Goal: Task Accomplishment & Management: Manage account settings

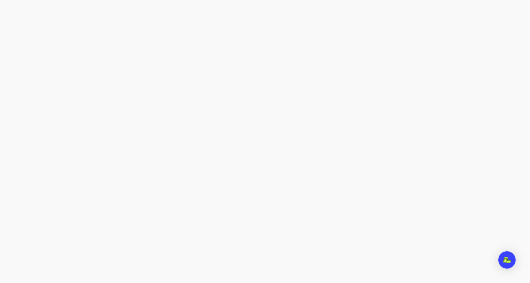
select select "****"
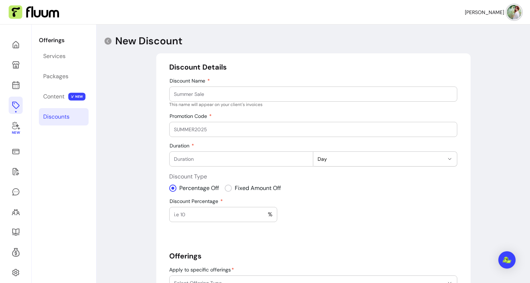
click at [227, 94] on input "Discount Name" at bounding box center [313, 93] width 279 height 7
type input "Reiki TRY"
click at [203, 125] on div at bounding box center [313, 129] width 279 height 14
click at [201, 163] on div at bounding box center [241, 159] width 135 height 14
type input "1"
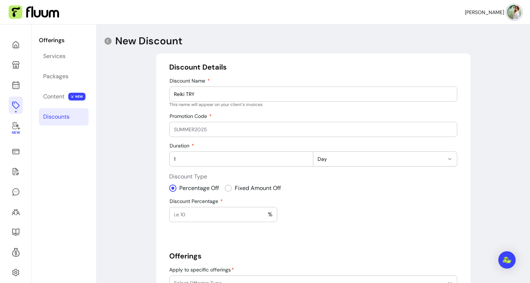
click at [321, 195] on div "**********" at bounding box center [313, 220] width 288 height 317
click at [325, 161] on span "Day" at bounding box center [381, 158] width 126 height 7
click at [325, 190] on span "Week" at bounding box center [379, 188] width 125 height 7
select select "*****"
click at [117, 167] on div "**********" at bounding box center [314, 210] width 434 height 373
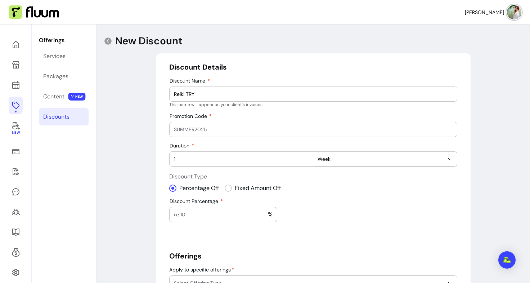
scroll to position [115, 0]
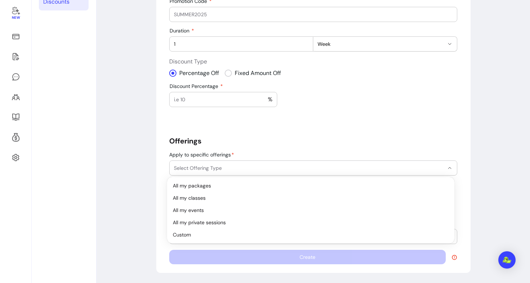
click at [205, 168] on span "Select Offering Type" at bounding box center [309, 167] width 270 height 7
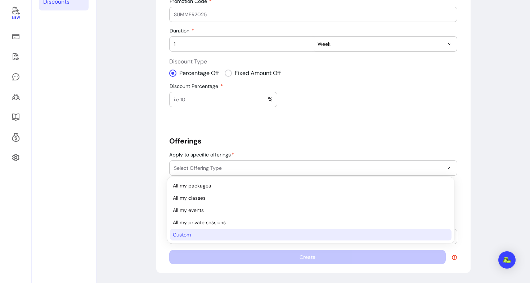
click at [196, 230] on li "Custom" at bounding box center [311, 235] width 282 height 12
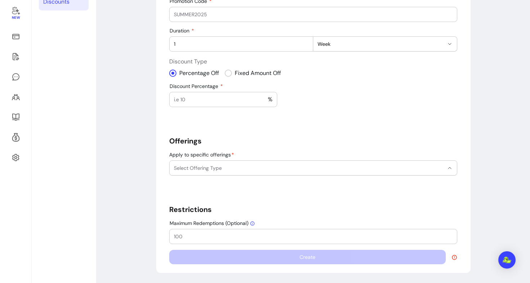
select select "******"
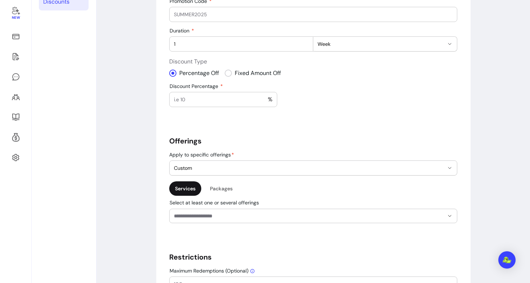
scroll to position [162, 0]
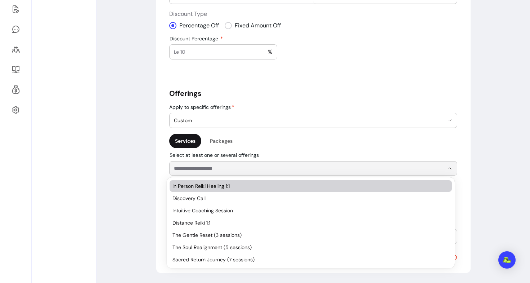
click at [270, 171] on input "Select at least one or several offerings" at bounding box center [303, 168] width 259 height 7
click at [258, 183] on span "In Person Reiki Healing 1:1" at bounding box center [307, 185] width 269 height 7
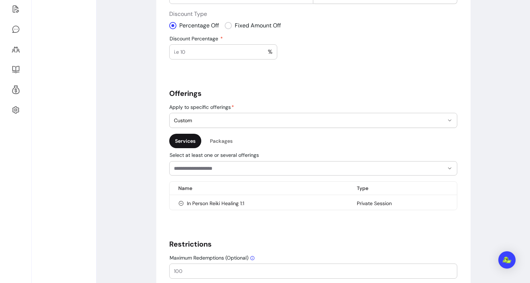
scroll to position [197, 0]
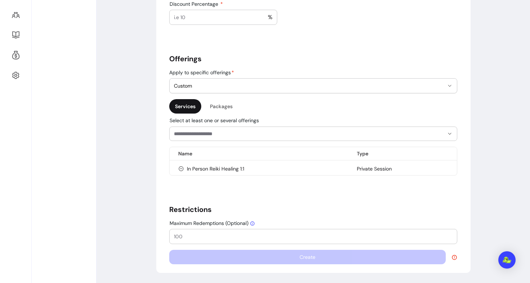
click at [210, 238] on input "Maximum Redemptions (Optional)" at bounding box center [313, 236] width 279 height 7
type input "5"
click at [226, 195] on div "**********" at bounding box center [313, 64] width 288 height 399
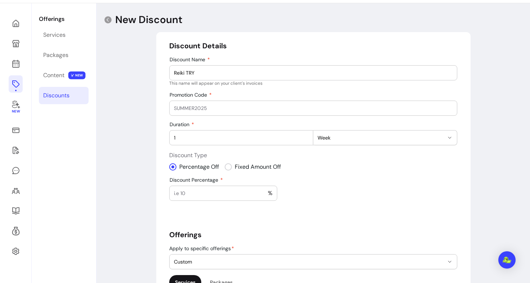
scroll to position [21, 0]
click at [203, 197] on div "%" at bounding box center [223, 193] width 99 height 14
type input "100"
click at [218, 223] on div "**********" at bounding box center [313, 240] width 288 height 399
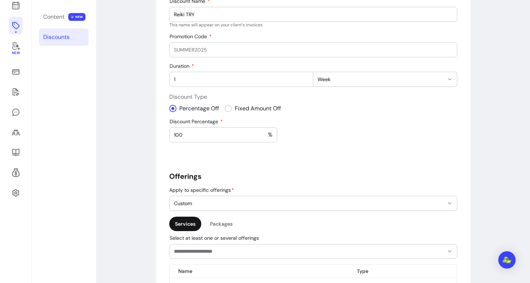
scroll to position [0, 0]
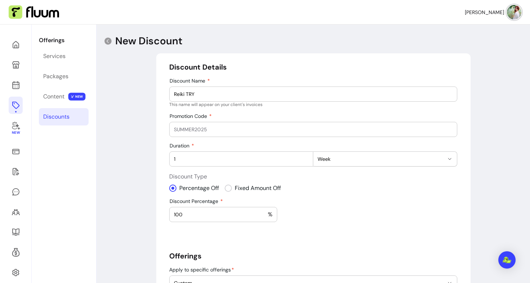
click at [209, 124] on div at bounding box center [313, 129] width 279 height 14
type input "R"
type input "FRIEND2025"
click at [192, 158] on input "1" at bounding box center [241, 158] width 135 height 7
type input "2"
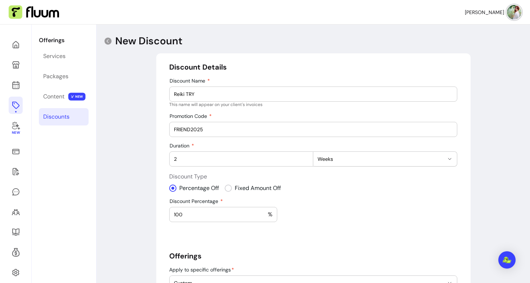
click at [271, 266] on div "**********" at bounding box center [313, 261] width 288 height 399
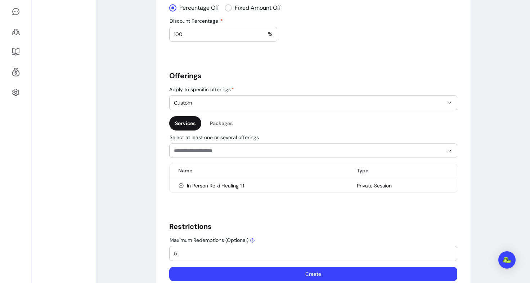
scroll to position [197, 0]
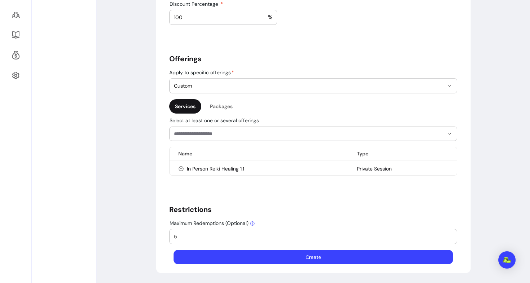
click at [301, 259] on button "Create" at bounding box center [314, 257] width 280 height 14
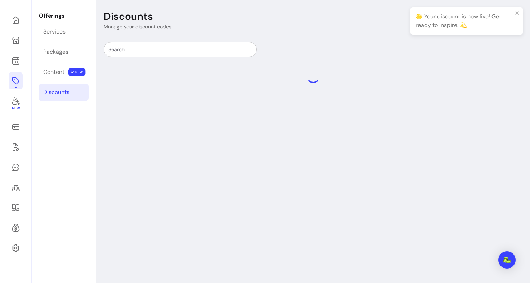
scroll to position [24, 0]
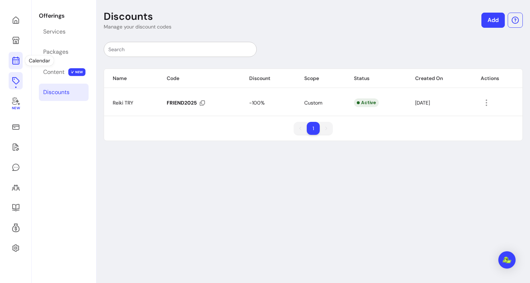
click at [17, 62] on icon at bounding box center [16, 60] width 9 height 9
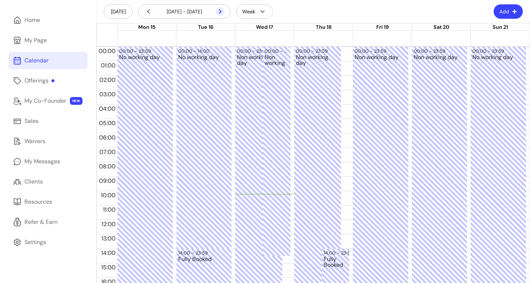
click at [221, 12] on icon at bounding box center [182, 21] width 122 height 103
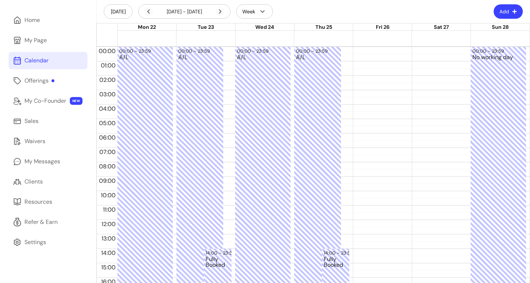
click at [376, 27] on span "Fri 26" at bounding box center [383, 27] width 14 height 6
click at [501, 13] on button "Add" at bounding box center [508, 12] width 28 height 14
click at [479, 31] on span "Add Blocker" at bounding box center [485, 29] width 53 height 7
select select "*********"
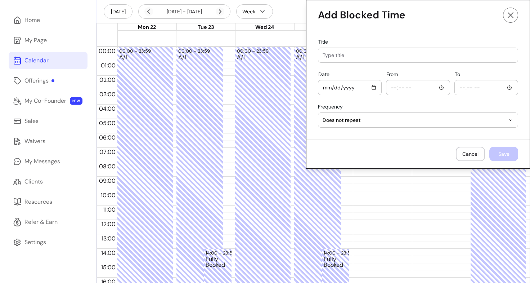
click at [370, 87] on input "Date" at bounding box center [350, 88] width 54 height 8
type input "2025-09-26"
click at [437, 87] on input "From" at bounding box center [418, 88] width 54 height 8
type input "00:00"
click at [476, 86] on input "To" at bounding box center [486, 88] width 54 height 8
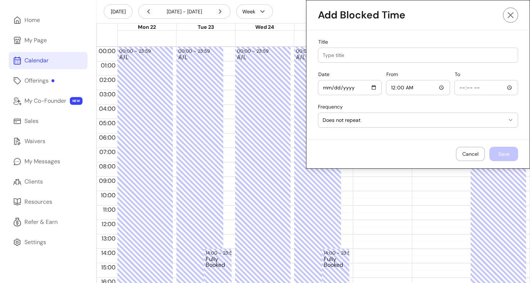
click at [505, 86] on input "To" at bounding box center [486, 88] width 54 height 8
type input "23:59"
click at [411, 139] on footer "Cancel Save" at bounding box center [418, 153] width 223 height 29
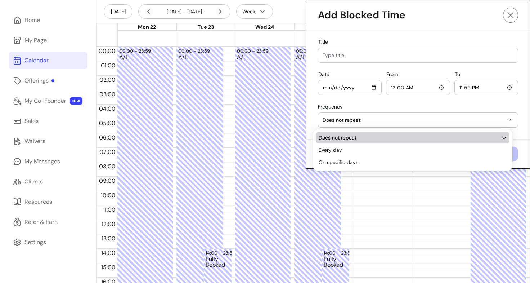
click at [443, 121] on span "Does not repeat" at bounding box center [414, 119] width 182 height 7
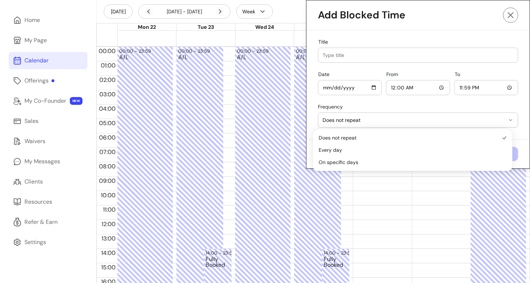
click at [417, 52] on input "Title" at bounding box center [418, 55] width 191 height 7
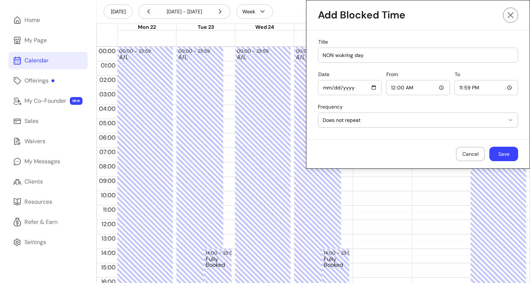
click at [339, 53] on input "NON wokring day" at bounding box center [418, 55] width 191 height 7
type input "NON working day"
click at [499, 153] on button "Save" at bounding box center [504, 154] width 28 height 14
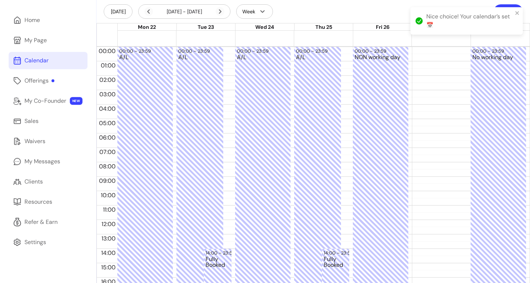
scroll to position [14, 0]
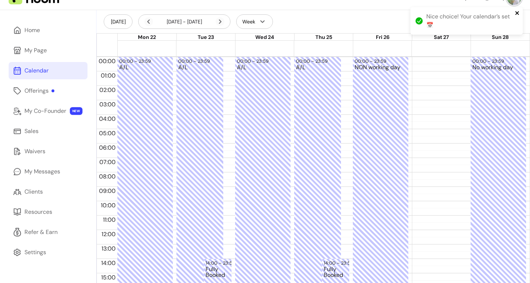
click at [518, 10] on icon "close" at bounding box center [517, 13] width 5 height 6
click at [508, 17] on button "Add" at bounding box center [508, 22] width 28 height 14
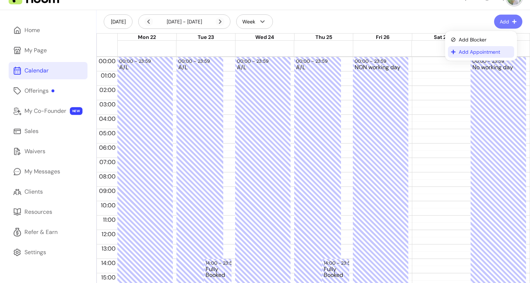
click at [469, 52] on span "Add Appointment" at bounding box center [485, 51] width 53 height 7
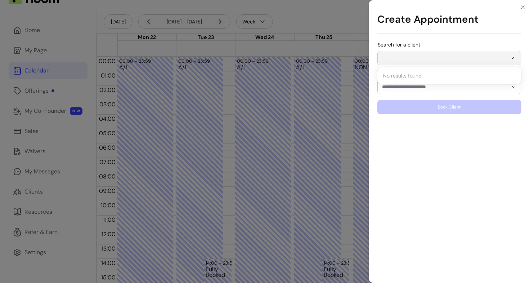
click at [429, 56] on input "Search for a client" at bounding box center [445, 57] width 126 height 7
click at [443, 37] on header "Create Appointment" at bounding box center [449, 19] width 161 height 39
click at [424, 58] on input "Search for a client" at bounding box center [445, 57] width 126 height 7
type input "*"
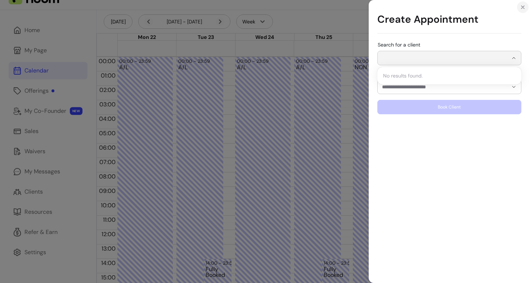
click at [523, 8] on icon "Close" at bounding box center [523, 7] width 6 height 6
click at [39, 171] on div "Create Appointment Search for a client Select a 1:1 listing Book Client" at bounding box center [265, 141] width 530 height 283
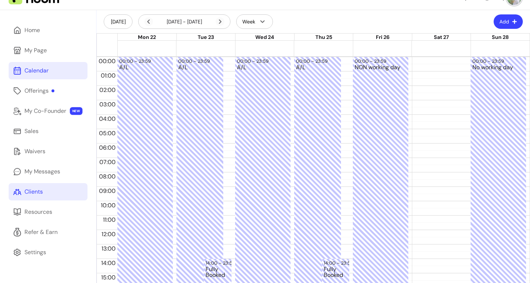
click at [32, 195] on div "Clients" at bounding box center [33, 191] width 18 height 9
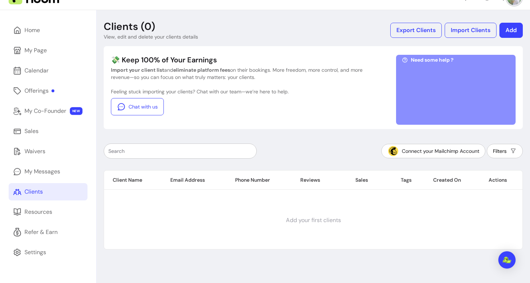
click at [509, 35] on button "Add" at bounding box center [511, 30] width 23 height 15
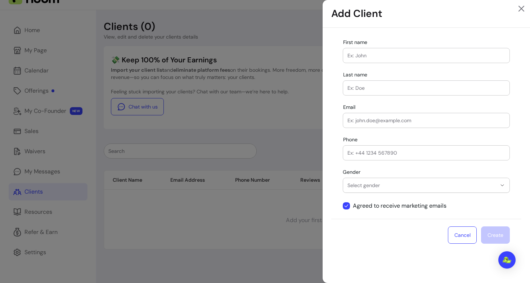
click at [367, 50] on div at bounding box center [427, 55] width 158 height 14
type input "Beata Gasparovicova"
click at [362, 86] on input "Last name" at bounding box center [427, 87] width 158 height 7
drag, startPoint x: 405, startPoint y: 56, endPoint x: 362, endPoint y: 57, distance: 43.6
click at [362, 57] on input "Beata Gasparovicova" at bounding box center [427, 55] width 158 height 7
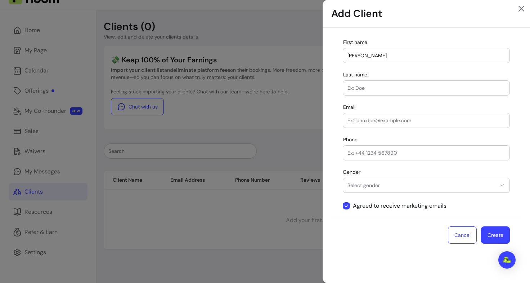
click at [352, 94] on div at bounding box center [427, 88] width 158 height 14
paste input "Gasparovicova"
type input "Gasparovicova"
drag, startPoint x: 403, startPoint y: 49, endPoint x: 363, endPoint y: 55, distance: 40.8
click at [363, 55] on div "Beata Gasparovicova" at bounding box center [427, 55] width 158 height 14
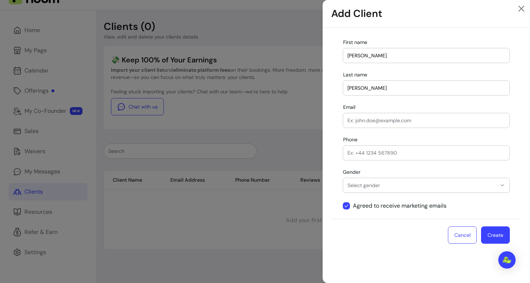
click at [363, 55] on input "Beata Gasparovicova" at bounding box center [427, 55] width 158 height 7
type input "Beata"
click at [367, 124] on div at bounding box center [427, 120] width 158 height 14
click at [381, 121] on input "Email" at bounding box center [427, 120] width 158 height 7
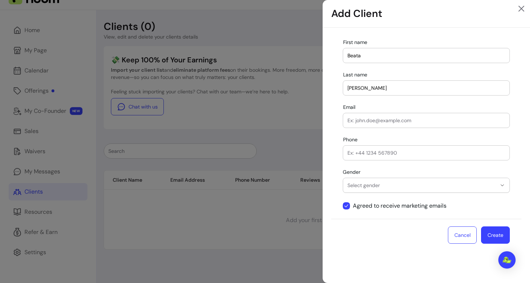
click at [390, 121] on input "Email" at bounding box center [427, 120] width 158 height 7
paste input "btgasparova@gmail.com"
type input "btgasparova@gmail.com"
click at [379, 152] on input "Phone" at bounding box center [427, 152] width 158 height 7
type input "07385975590"
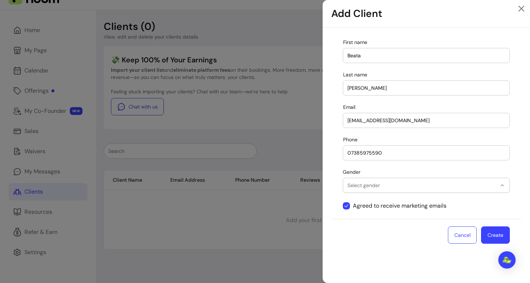
click at [372, 180] on button "Select gender" at bounding box center [426, 185] width 166 height 14
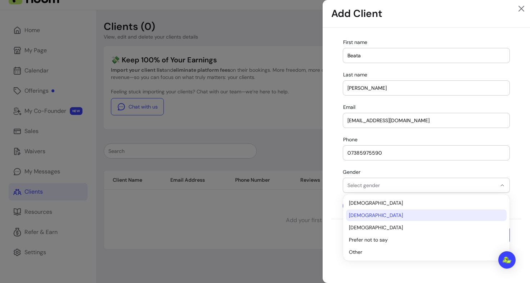
click at [373, 213] on span "Female" at bounding box center [423, 214] width 148 height 7
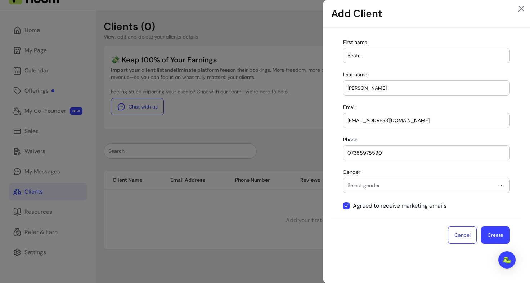
select select "******"
click at [496, 234] on button "Create" at bounding box center [495, 234] width 29 height 17
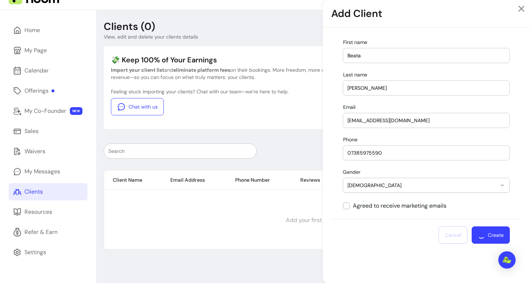
select select
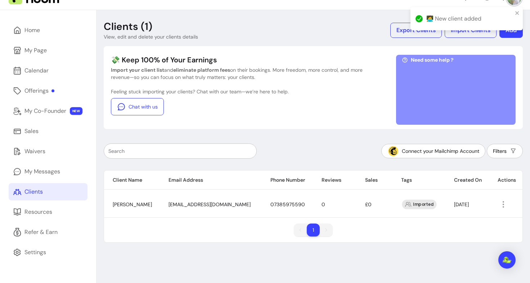
scroll to position [24, 0]
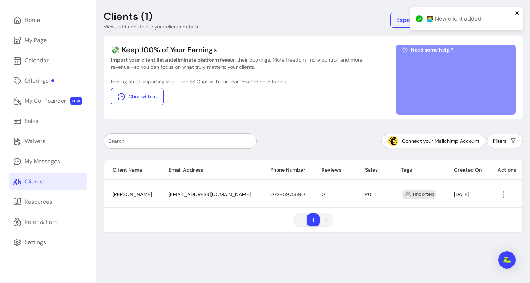
click at [517, 12] on icon "close" at bounding box center [517, 13] width 4 height 4
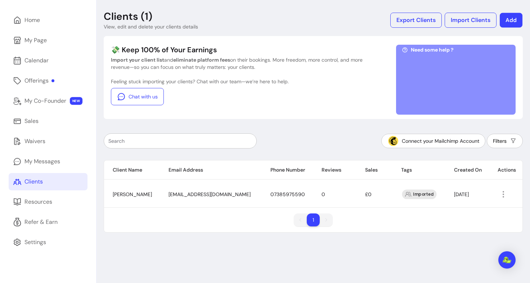
click at [504, 19] on button "Add" at bounding box center [511, 20] width 23 height 15
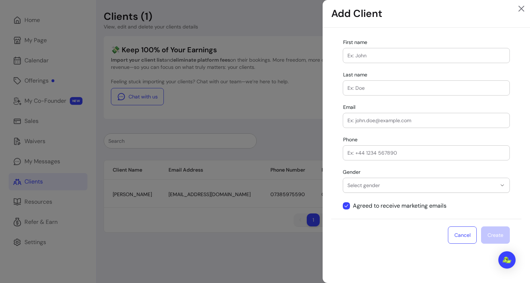
click at [421, 55] on input "First name" at bounding box center [427, 55] width 158 height 7
click at [391, 81] on div at bounding box center [427, 88] width 158 height 14
drag, startPoint x: 372, startPoint y: 55, endPoint x: 303, endPoint y: 58, distance: 69.2
click at [303, 58] on div "**********" at bounding box center [265, 141] width 530 height 283
paste input "ée"
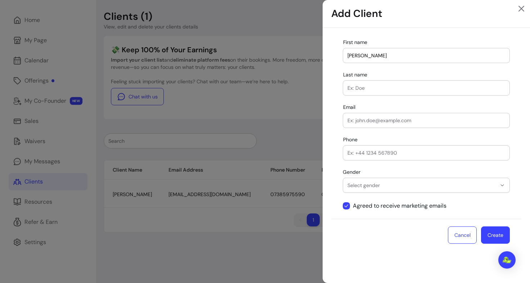
type input "Renée"
click at [375, 83] on div at bounding box center [427, 88] width 158 height 14
paste input "Henriette Eskildsen"
type input "Henriette Eskildsen"
click at [366, 124] on div at bounding box center [427, 120] width 158 height 14
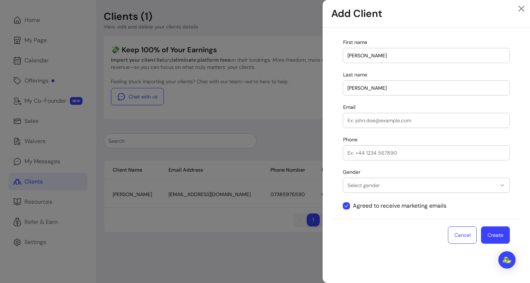
click at [365, 119] on input "Email" at bounding box center [427, 120] width 158 height 7
paste input "reneeheskildsen@gmail.com"
type input "reneeheskildsen@gmail.com"
click at [401, 156] on input "Phone" at bounding box center [427, 152] width 158 height 7
type input "07477149351"
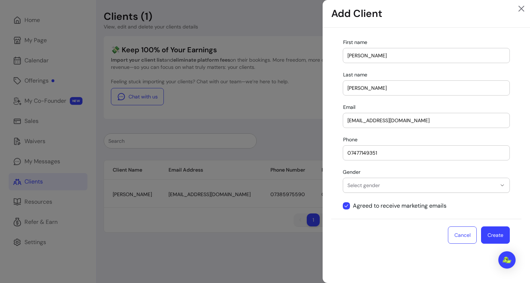
click at [404, 179] on button "Select gender" at bounding box center [426, 185] width 166 height 14
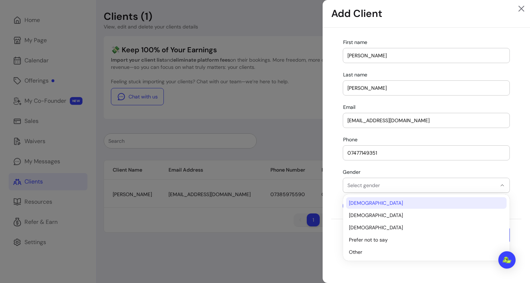
click at [384, 203] on span "Male" at bounding box center [423, 202] width 148 height 7
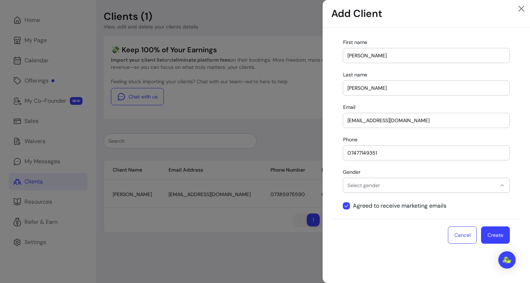
select select "****"
click at [497, 236] on button "Create" at bounding box center [495, 234] width 29 height 17
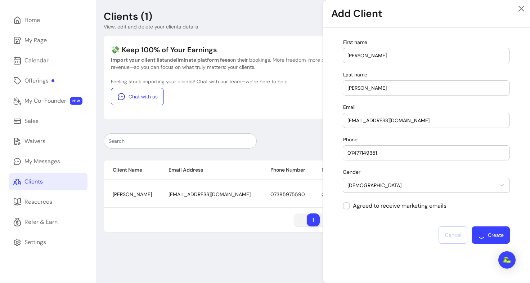
select select
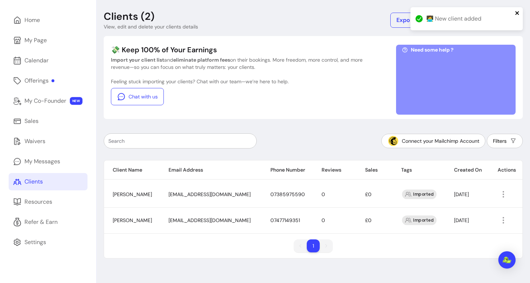
click at [518, 13] on icon "close" at bounding box center [517, 13] width 4 height 4
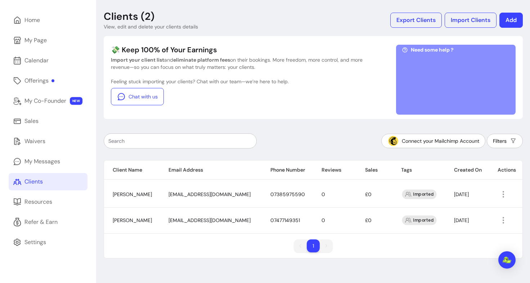
click at [448, 74] on div at bounding box center [456, 82] width 108 height 54
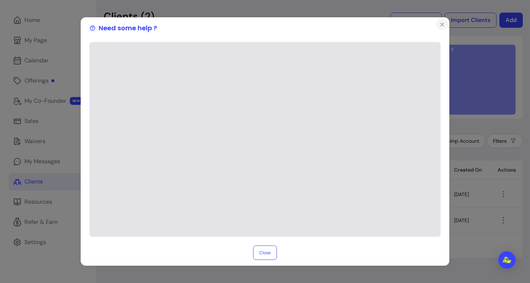
click at [440, 27] on icon "Close" at bounding box center [442, 25] width 6 height 6
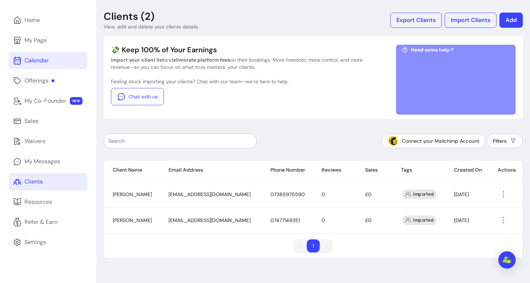
click at [66, 65] on link "Calendar" at bounding box center [48, 60] width 79 height 17
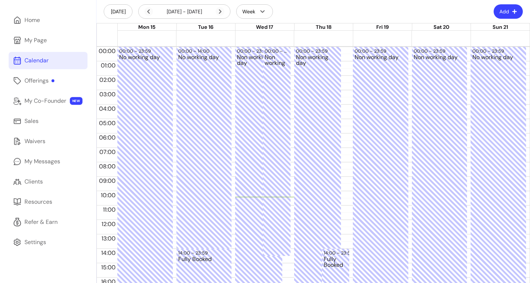
click at [224, 11] on div "[DATE] - [DATE]" at bounding box center [184, 11] width 92 height 14
click at [219, 9] on icon at bounding box center [182, 21] width 122 height 103
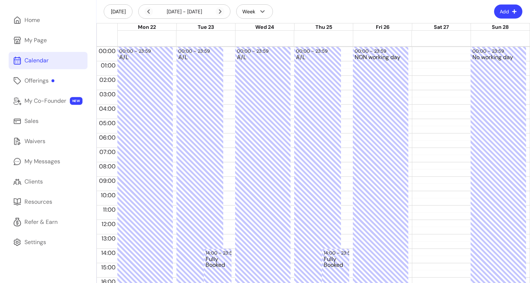
click at [512, 13] on icon "button" at bounding box center [514, 11] width 5 height 5
click at [486, 44] on span "Add Appointment" at bounding box center [485, 41] width 53 height 7
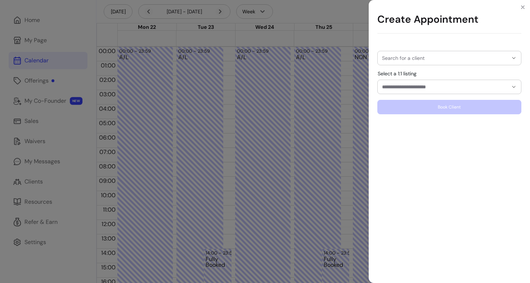
click at [437, 58] on input "Search for a client" at bounding box center [445, 57] width 126 height 7
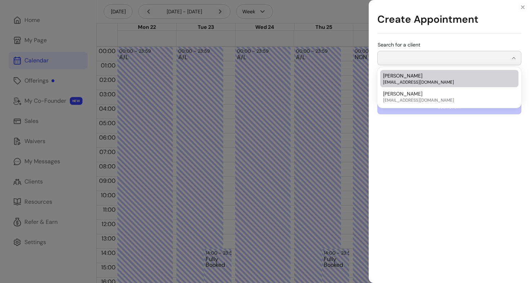
click at [423, 76] on span "Beata Gasparovicova" at bounding box center [402, 75] width 39 height 7
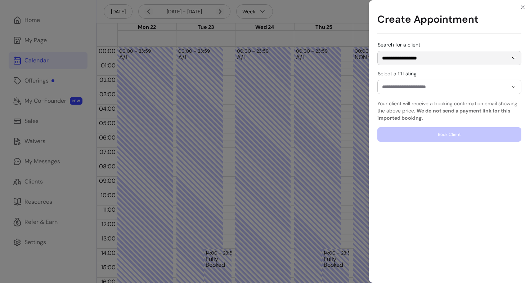
type input "**********"
click at [424, 89] on input "Select a 1:1 listing" at bounding box center [439, 86] width 115 height 7
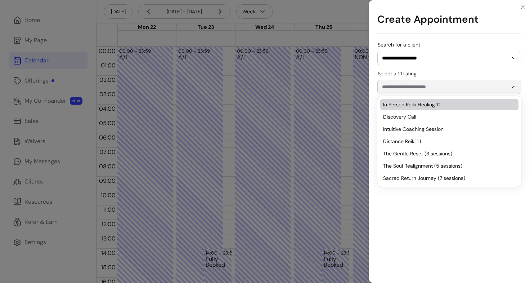
click at [424, 89] on input "Select a 1:1 listing" at bounding box center [439, 86] width 115 height 7
click at [422, 106] on span "In Person Reiki Healing 1:1" at bounding box center [445, 104] width 125 height 7
type input "**********"
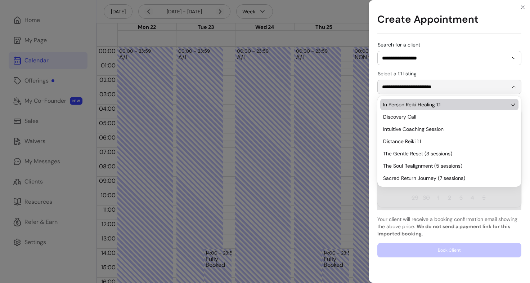
click at [422, 106] on span "In Person Reiki Healing 1:1" at bounding box center [445, 104] width 125 height 7
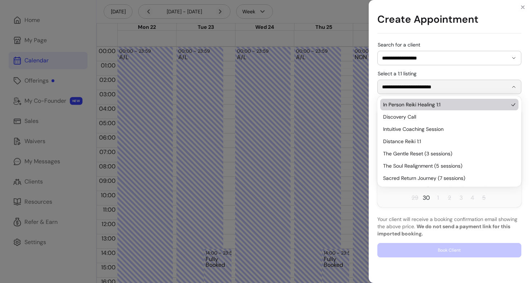
click at [450, 75] on div "**********" at bounding box center [449, 82] width 144 height 23
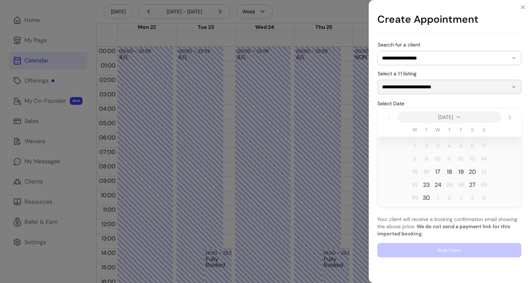
click at [474, 184] on span "27" at bounding box center [472, 184] width 6 height 9
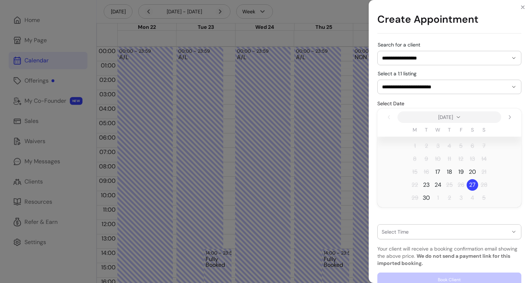
scroll to position [12, 0]
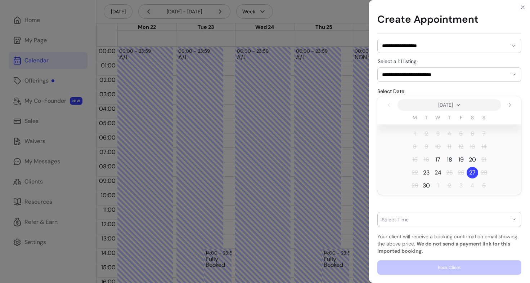
click at [418, 220] on div "button" at bounding box center [445, 219] width 126 height 6
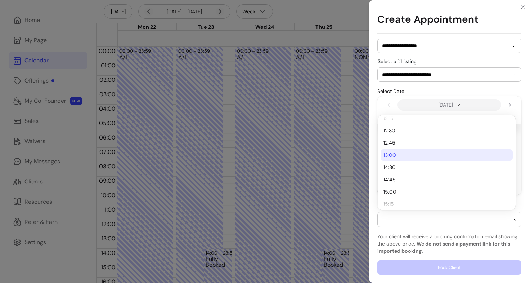
scroll to position [214, 0]
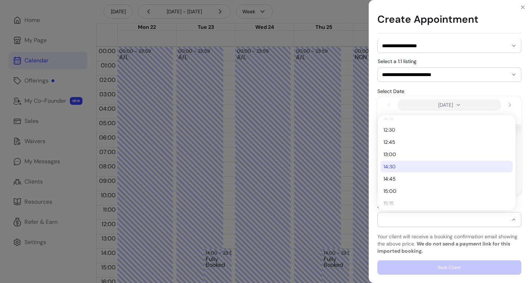
click at [405, 167] on span "14:30" at bounding box center [443, 166] width 119 height 7
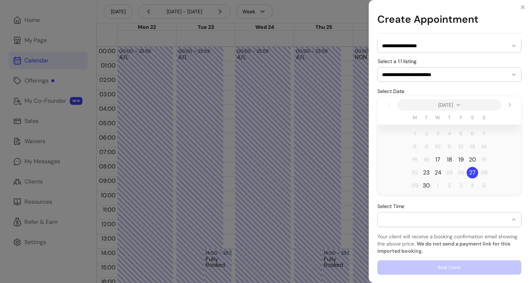
select select "**********"
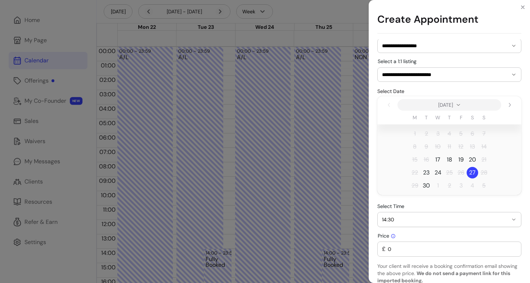
click at [423, 233] on div "Price £ 0" at bounding box center [449, 245] width 144 height 24
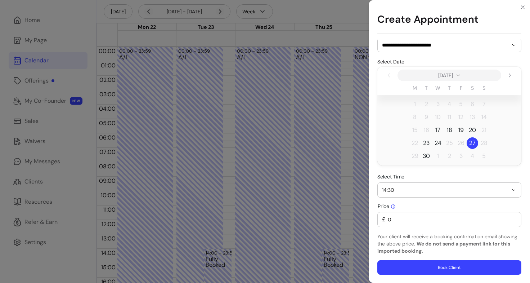
click at [403, 217] on input "0" at bounding box center [451, 219] width 131 height 7
click at [432, 267] on button "Book Client" at bounding box center [449, 267] width 144 height 14
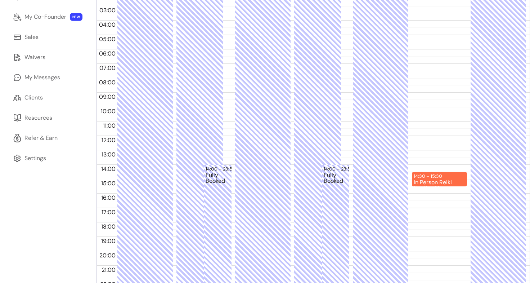
scroll to position [0, 0]
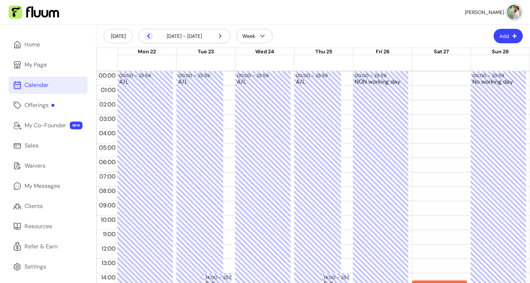
click at [151, 37] on icon at bounding box center [148, 36] width 9 height 9
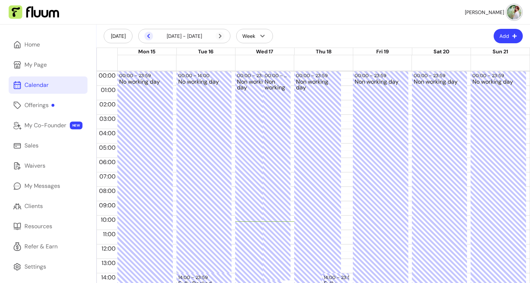
click at [146, 37] on icon at bounding box center [148, 36] width 9 height 9
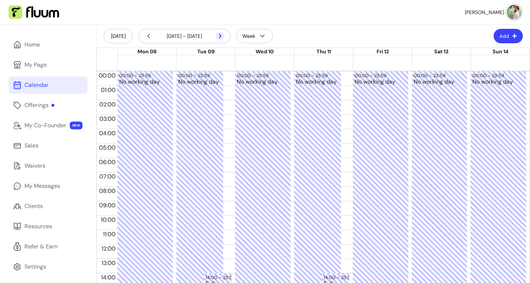
click at [218, 36] on icon at bounding box center [220, 36] width 9 height 9
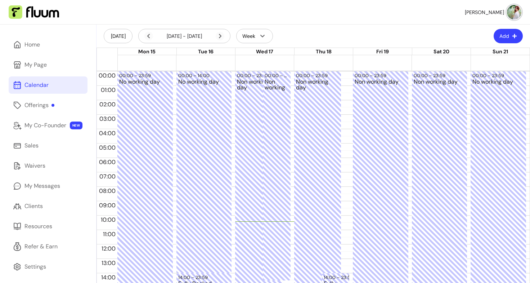
scroll to position [134, 0]
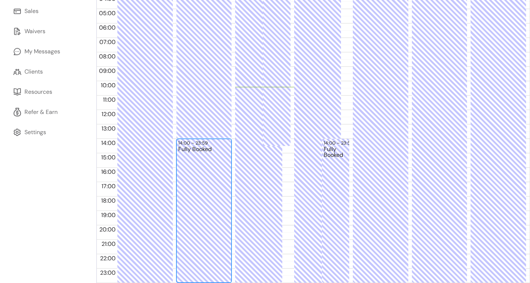
click at [195, 153] on div "Fully Booked" at bounding box center [204, 213] width 52 height 135
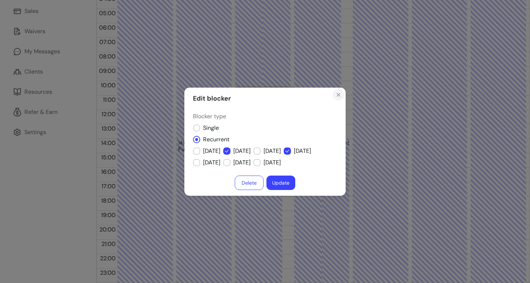
click at [338, 95] on icon "Close" at bounding box center [338, 94] width 3 height 3
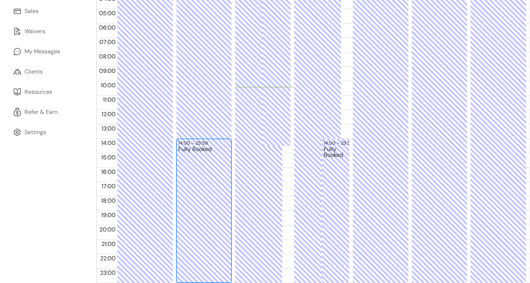
scroll to position [0, 0]
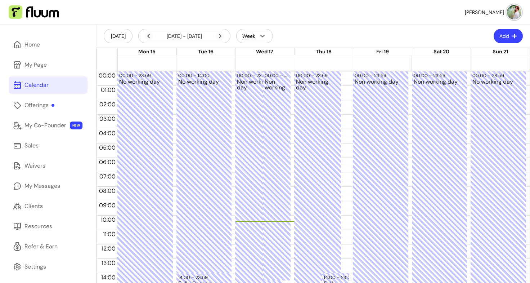
click at [222, 31] on div "[DATE] - [DATE]" at bounding box center [184, 36] width 92 height 14
click at [220, 38] on icon at bounding box center [182, 45] width 122 height 103
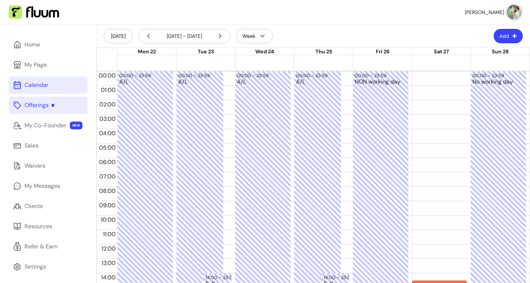
click at [48, 103] on div "Offerings" at bounding box center [39, 105] width 30 height 9
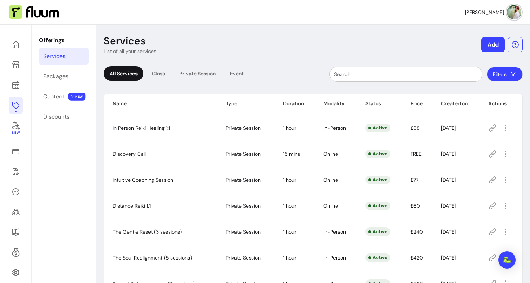
scroll to position [49, 0]
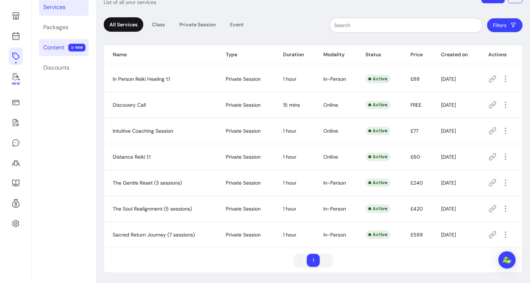
click at [62, 49] on div "Content" at bounding box center [53, 47] width 21 height 9
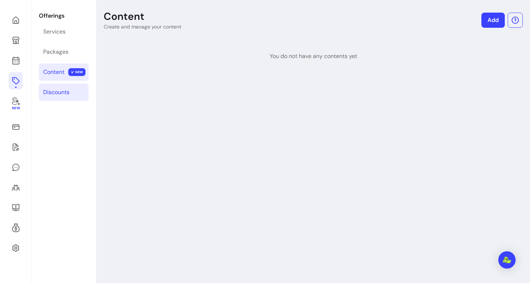
click at [57, 93] on div "Discounts" at bounding box center [56, 92] width 26 height 9
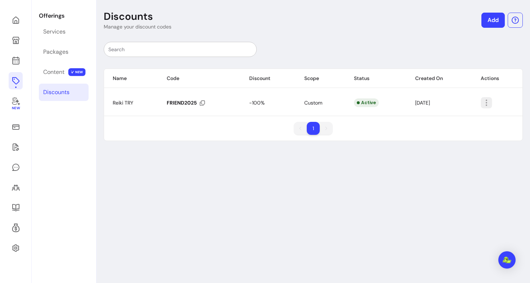
click at [482, 105] on icon "button" at bounding box center [486, 102] width 8 height 8
click at [460, 130] on span "Delete" at bounding box center [455, 131] width 53 height 7
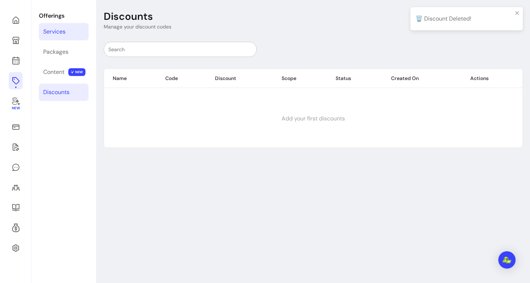
click at [62, 35] on div "Services" at bounding box center [54, 31] width 22 height 9
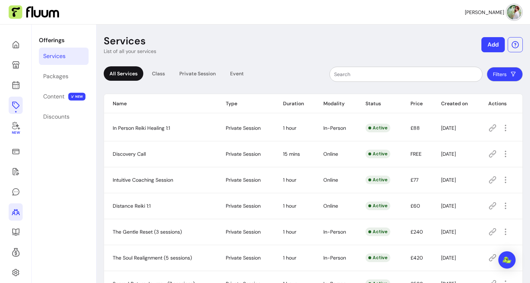
click at [16, 212] on icon at bounding box center [16, 211] width 9 height 9
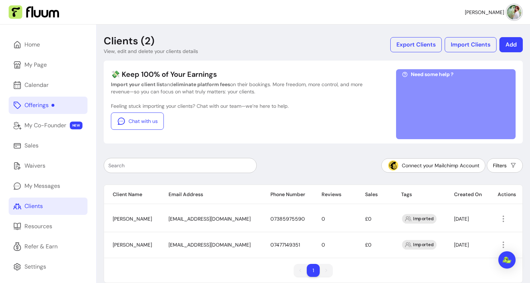
scroll to position [24, 0]
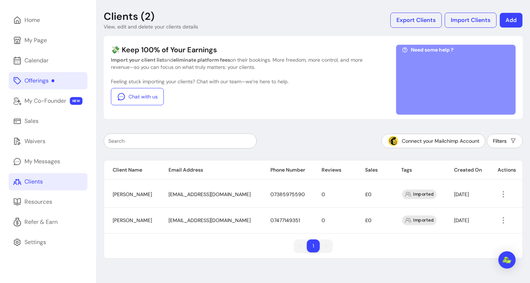
click at [508, 16] on button "Add" at bounding box center [511, 20] width 23 height 15
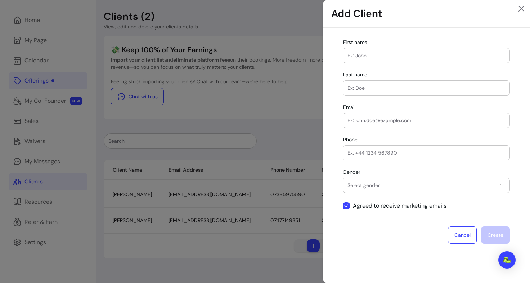
click at [378, 55] on input "First name" at bounding box center [427, 55] width 158 height 7
type input "Laszlo"
click at [364, 88] on input "Last name" at bounding box center [427, 87] width 158 height 7
type input "Slezak"
click at [355, 118] on input "Email" at bounding box center [427, 120] width 158 height 7
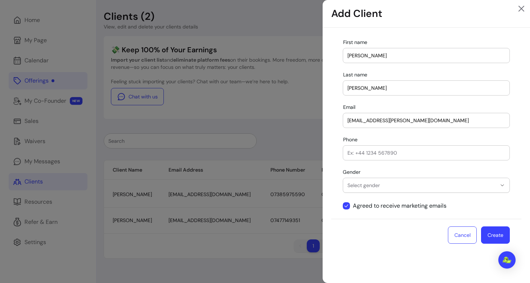
type input "slezsak.laci@gmail.com"
click at [375, 152] on input "Phone" at bounding box center [427, 152] width 158 height 7
type input "07585550978"
click at [380, 186] on span "Select gender" at bounding box center [422, 185] width 149 height 7
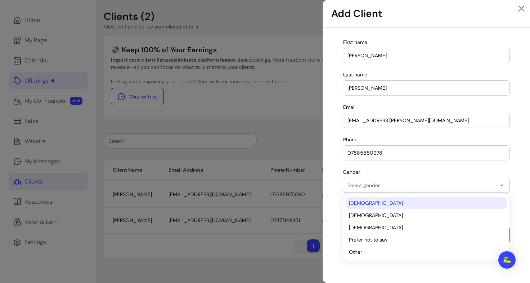
click at [371, 201] on span "Male" at bounding box center [423, 202] width 148 height 7
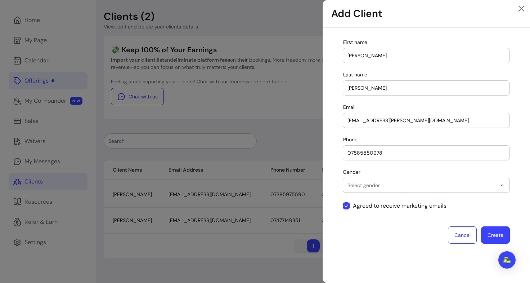
select select "****"
click at [500, 232] on button "Create" at bounding box center [495, 234] width 29 height 17
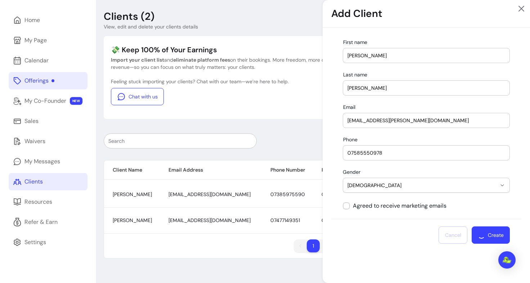
select select
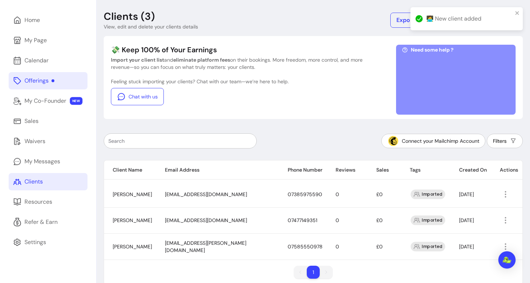
scroll to position [36, 0]
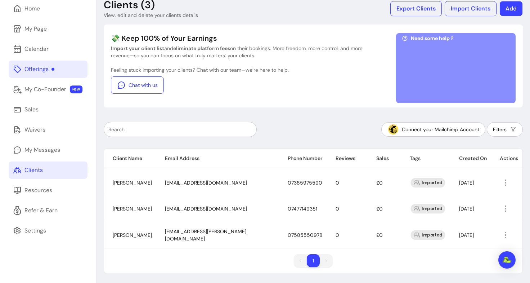
click at [511, 14] on button "Add" at bounding box center [511, 8] width 23 height 15
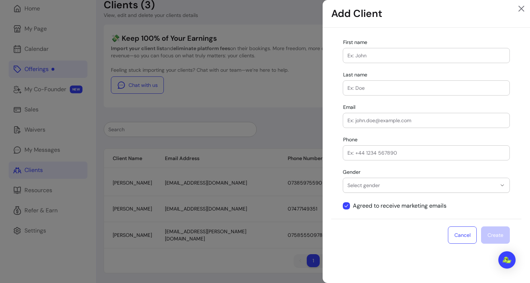
click at [406, 57] on input "First name" at bounding box center [427, 55] width 158 height 7
type input "Natalia"
click at [368, 89] on input "Last name" at bounding box center [427, 87] width 158 height 7
type input "Kollar"
click at [363, 115] on div at bounding box center [427, 120] width 158 height 14
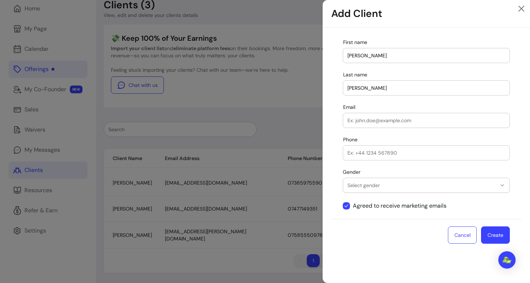
paste input "[EMAIL_ADDRESS][DOMAIN_NAME]"
type input "[EMAIL_ADDRESS][DOMAIN_NAME]"
click at [367, 148] on div at bounding box center [427, 153] width 158 height 14
type input "07523489014"
click at [383, 184] on span "Select gender" at bounding box center [422, 185] width 149 height 7
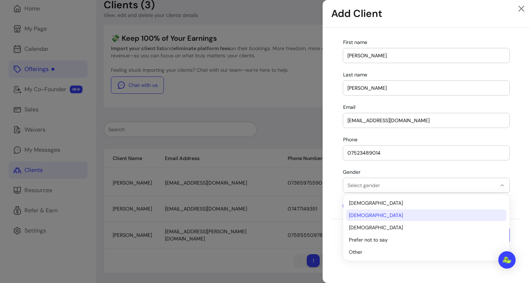
click at [371, 212] on span "Female" at bounding box center [423, 214] width 148 height 7
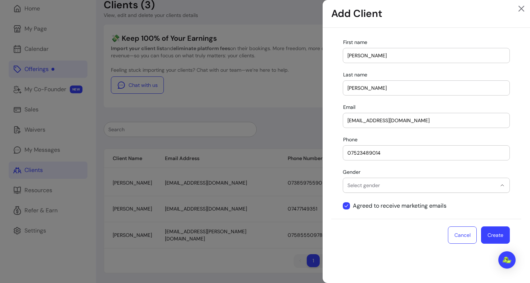
select select "******"
click at [490, 234] on button "Create" at bounding box center [496, 235] width 28 height 17
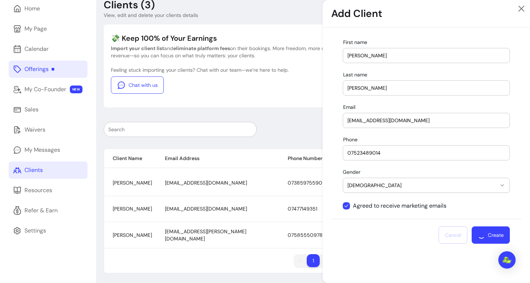
select select
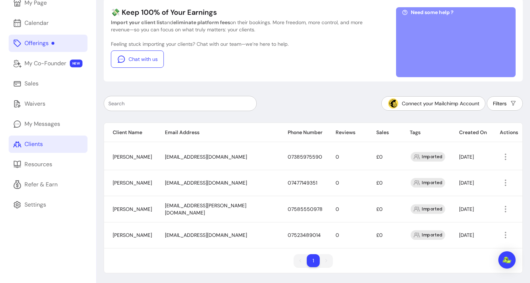
scroll to position [0, 0]
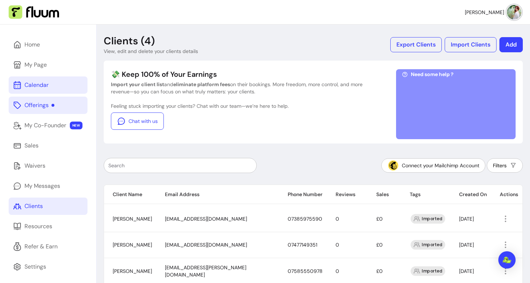
click at [42, 86] on div "Calendar" at bounding box center [36, 85] width 24 height 9
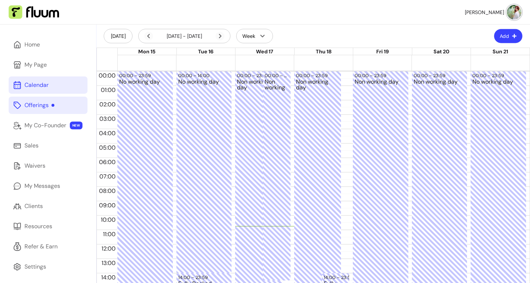
click at [508, 32] on button "Add" at bounding box center [508, 36] width 28 height 14
click at [471, 68] on span "Add Appointment" at bounding box center [485, 66] width 53 height 7
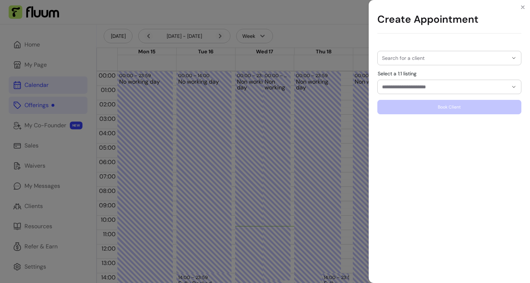
click at [402, 62] on div at bounding box center [449, 58] width 135 height 14
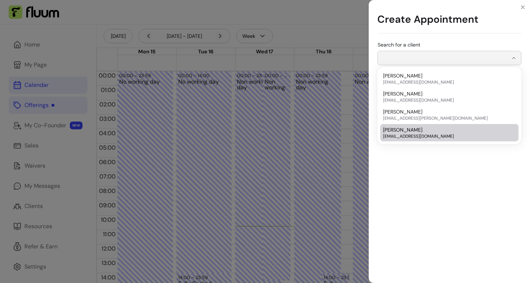
click at [405, 132] on span "[PERSON_NAME]" at bounding box center [402, 129] width 39 height 7
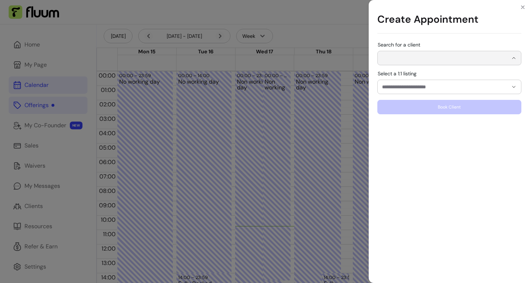
type input "**********"
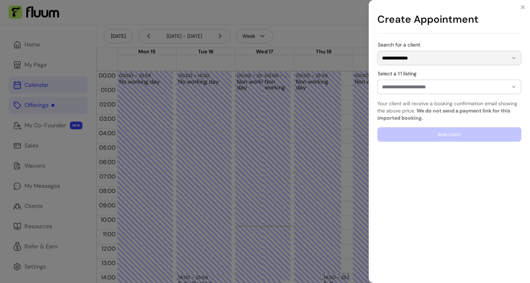
click at [441, 85] on input "Select a 1:1 listing" at bounding box center [439, 86] width 115 height 7
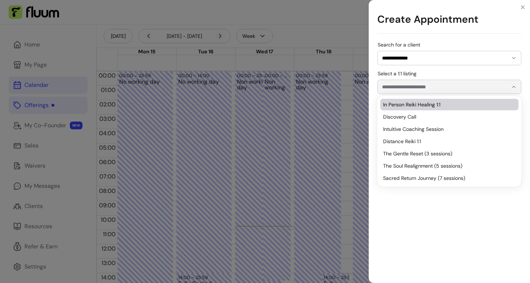
click at [424, 103] on span "In Person Reiki Healing 1:1" at bounding box center [445, 104] width 125 height 7
type input "**********"
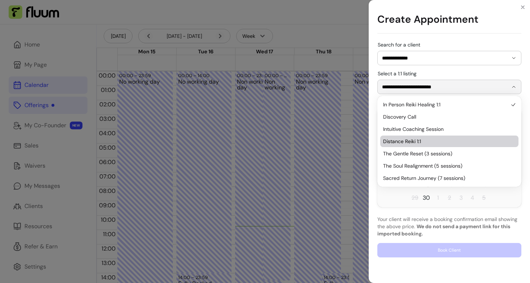
click at [467, 73] on div "**********" at bounding box center [449, 82] width 144 height 23
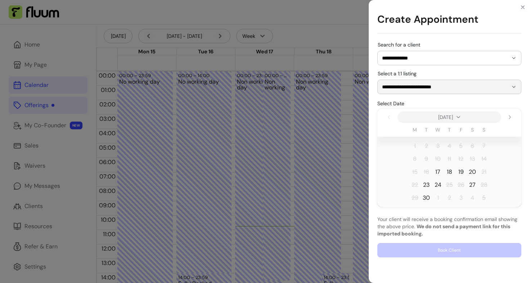
click at [440, 171] on span "17" at bounding box center [437, 171] width 5 height 9
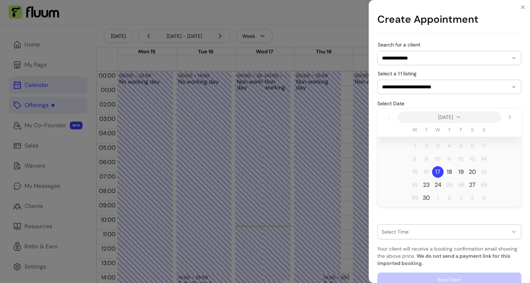
click at [416, 233] on div "button" at bounding box center [445, 232] width 126 height 6
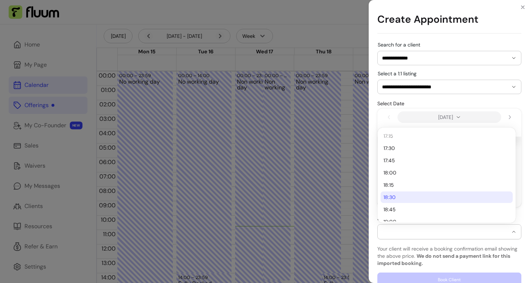
scroll to position [167, 0]
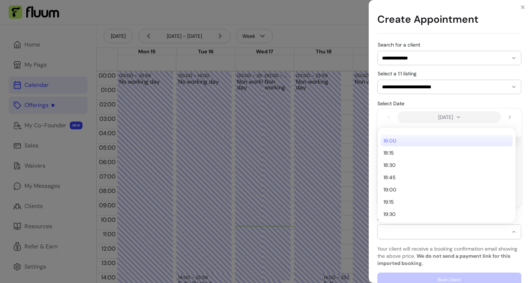
click at [412, 143] on span "18:00" at bounding box center [443, 140] width 119 height 7
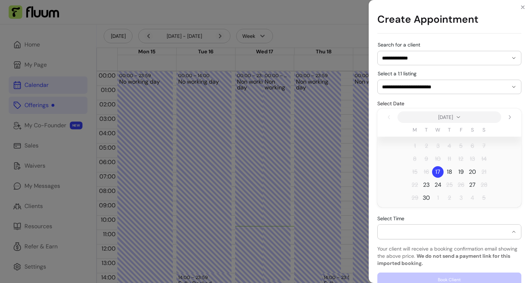
select select "**********"
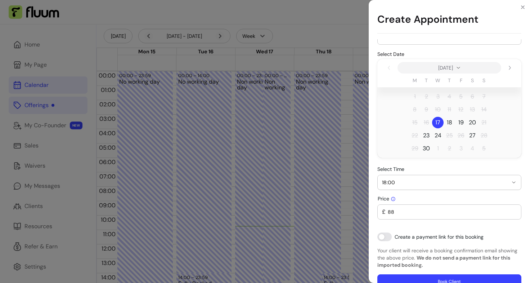
scroll to position [50, 0]
drag, startPoint x: 419, startPoint y: 211, endPoint x: 369, endPoint y: 208, distance: 49.8
click at [369, 208] on div "**********" at bounding box center [449, 160] width 161 height 243
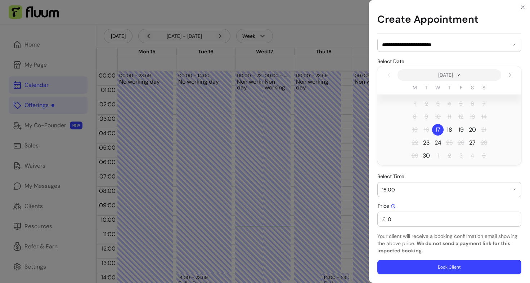
scroll to position [42, 0]
type input "0"
click at [428, 206] on div "Price £ 0" at bounding box center [449, 215] width 144 height 24
click at [430, 267] on button "Book Client" at bounding box center [449, 267] width 144 height 14
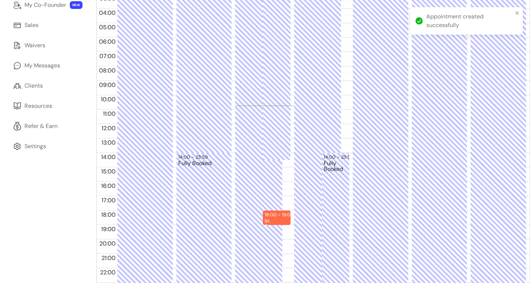
scroll to position [134, 0]
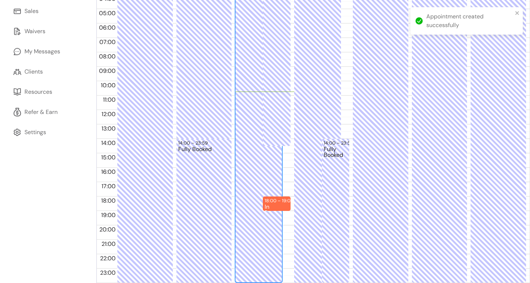
click at [270, 162] on div "Non working day" at bounding box center [259, 113] width 44 height 337
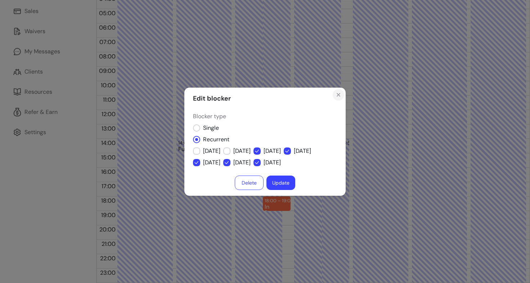
click at [340, 95] on icon "Close" at bounding box center [339, 95] width 6 height 6
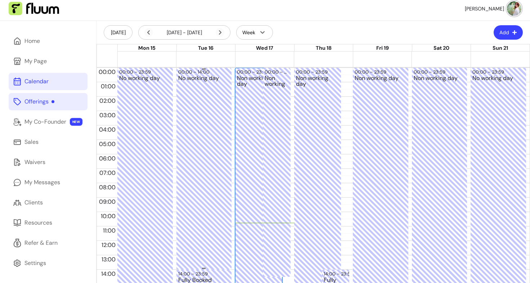
scroll to position [0, 0]
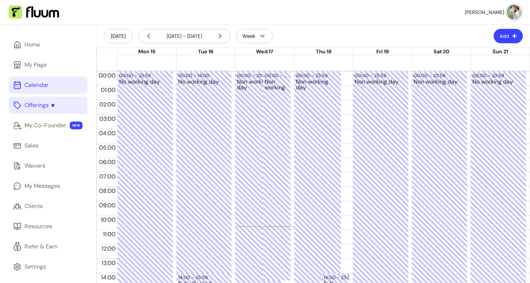
click at [37, 106] on div "Offerings" at bounding box center [39, 105] width 30 height 9
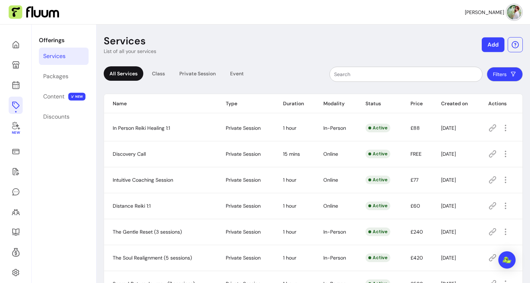
click at [491, 46] on button "Add" at bounding box center [493, 44] width 23 height 15
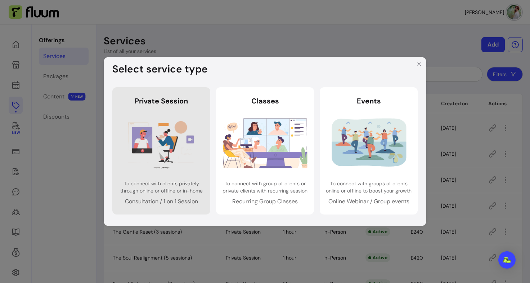
click at [185, 99] on header "Private Session" at bounding box center [161, 101] width 86 height 10
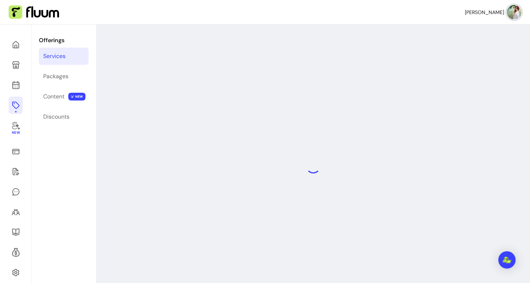
select select "***"
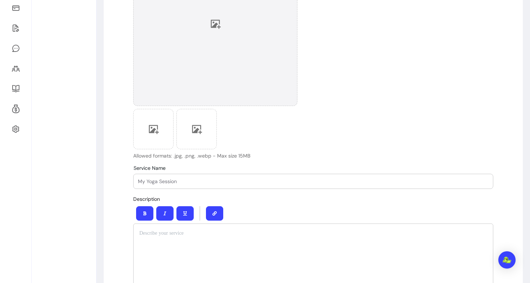
scroll to position [140, 0]
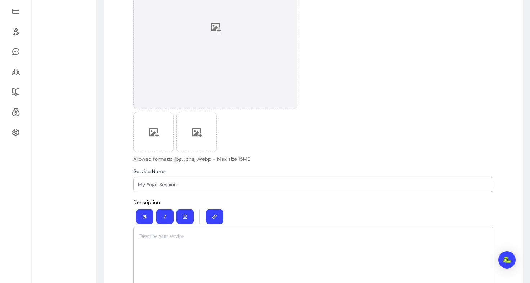
click at [220, 64] on div at bounding box center [215, 27] width 164 height 164
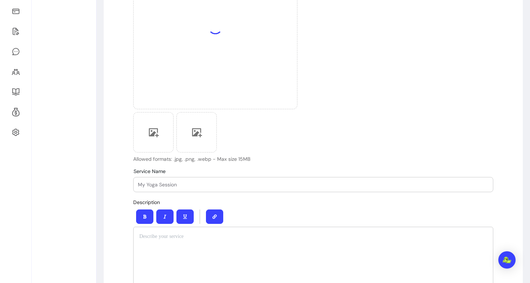
click at [173, 183] on input "Service Name" at bounding box center [313, 184] width 351 height 7
type input "R"
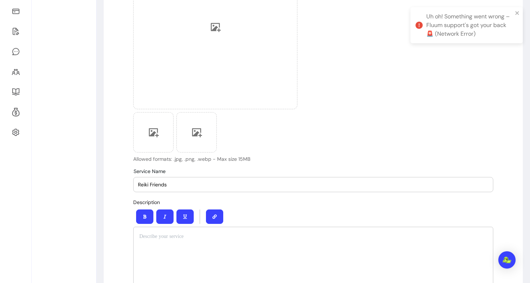
type input "Reiki Friends"
click at [419, 75] on div "Upload Cover Image Allowed formats: .jpg, .png, .webp - Max size 15MB" at bounding box center [313, 50] width 360 height 225
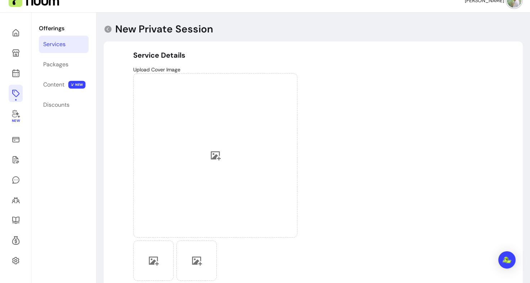
scroll to position [12, 0]
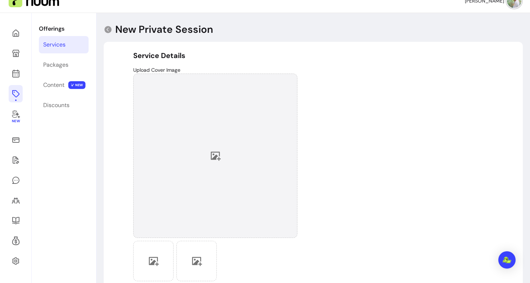
click at [260, 136] on div at bounding box center [215, 155] width 164 height 164
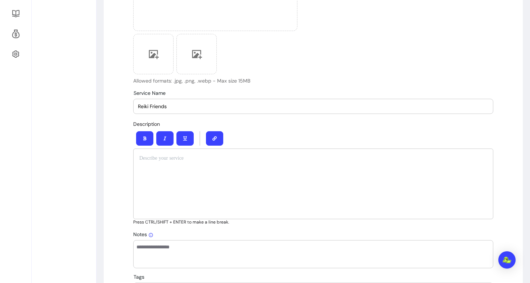
scroll to position [219, 0]
click at [166, 173] on div at bounding box center [313, 183] width 360 height 71
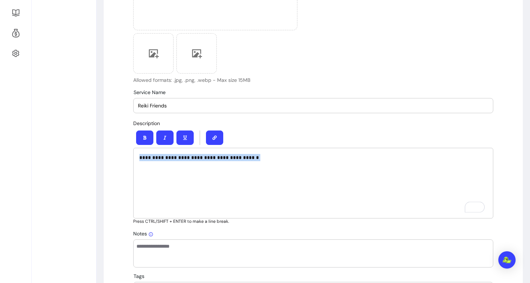
drag, startPoint x: 252, startPoint y: 150, endPoint x: 108, endPoint y: 152, distance: 143.7
click at [229, 162] on div "**********" at bounding box center [313, 183] width 360 height 71
drag, startPoint x: 184, startPoint y: 157, endPoint x: 267, endPoint y: 160, distance: 82.9
click at [267, 160] on p "**********" at bounding box center [313, 157] width 348 height 7
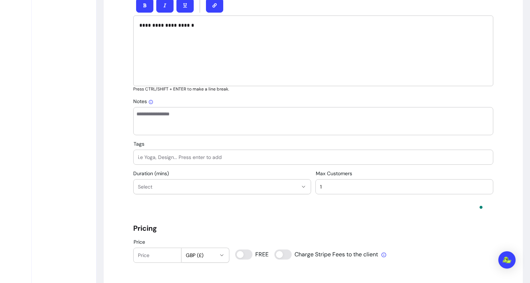
scroll to position [360, 0]
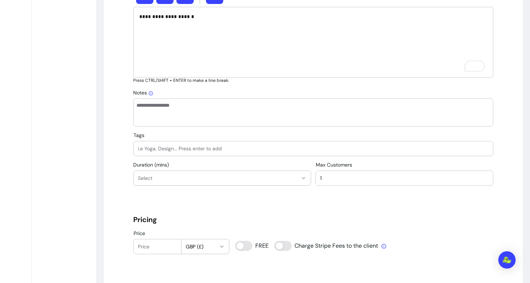
click at [210, 149] on input "Tags" at bounding box center [313, 148] width 351 height 7
type input "Reiki"
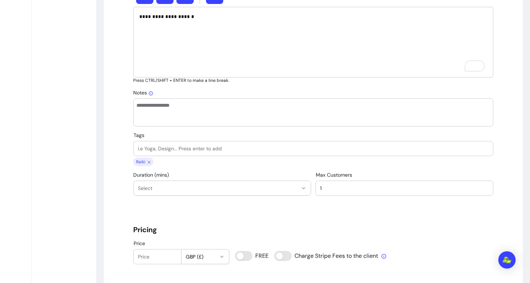
click at [184, 193] on button "Select" at bounding box center [222, 188] width 177 height 14
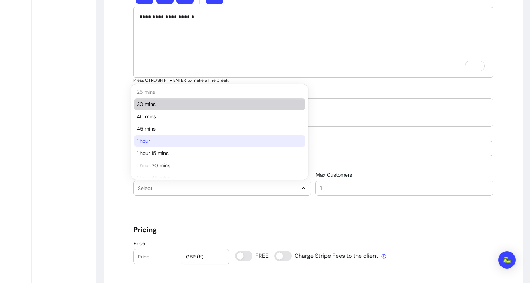
scroll to position [38, 0]
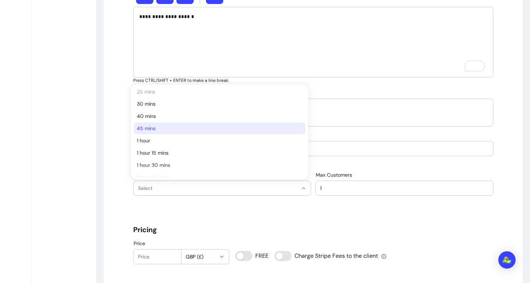
click at [158, 125] on span "45 mins" at bounding box center [216, 128] width 158 height 7
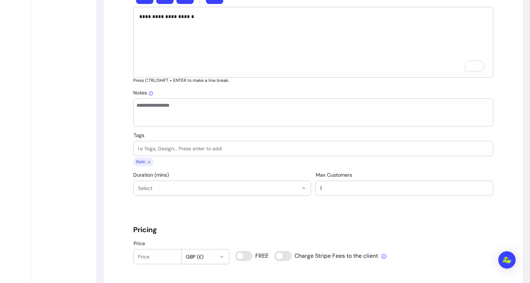
select select "**"
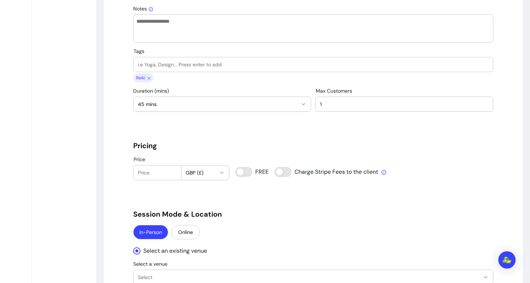
scroll to position [0, 0]
click at [155, 176] on div at bounding box center [157, 172] width 39 height 14
type input "0"
click at [240, 196] on div "**********" at bounding box center [313, 272] width 360 height 1309
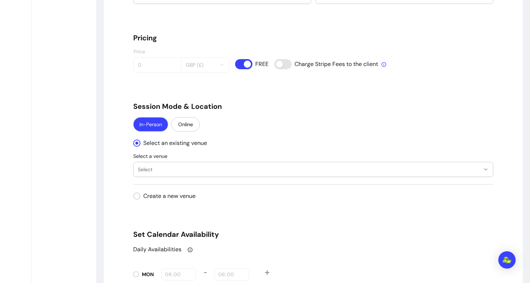
scroll to position [558, 0]
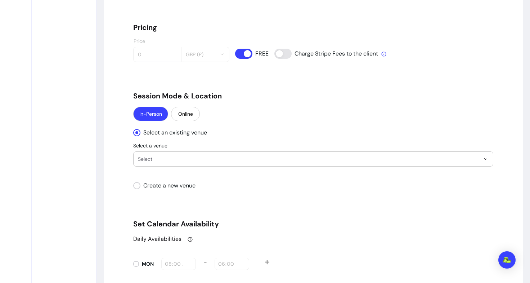
click at [180, 164] on button "Select" at bounding box center [313, 159] width 359 height 14
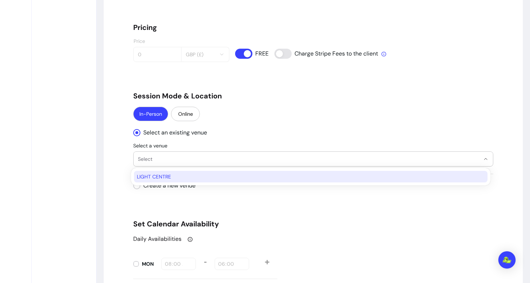
click at [173, 177] on span "LIGHT CENTRE" at bounding box center [307, 176] width 341 height 7
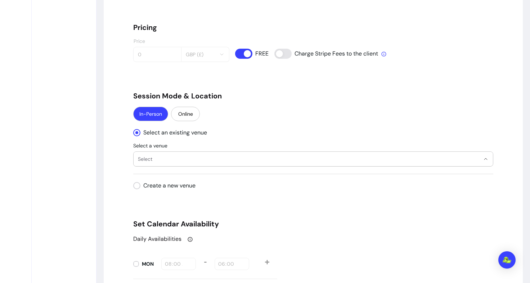
select select "**********"
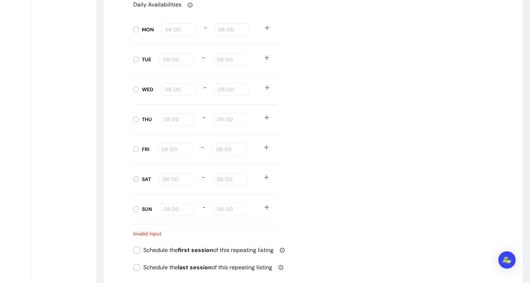
click at [130, 177] on label "SAT" at bounding box center [141, 179] width 23 height 18
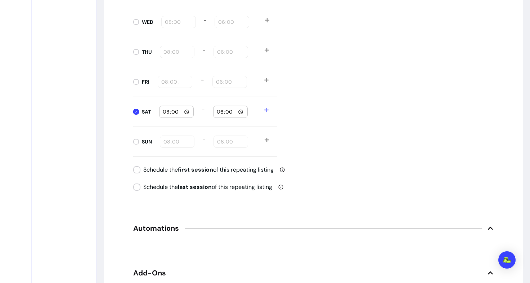
click at [185, 112] on input "08:00" at bounding box center [176, 112] width 28 height 8
type input "12:00"
click at [305, 130] on div "Daily Availabilities MON 08:00 - 18:00 TUE 08:00 - 18:00 WED 08:00 - 18:00 THU …" at bounding box center [313, 45] width 360 height 224
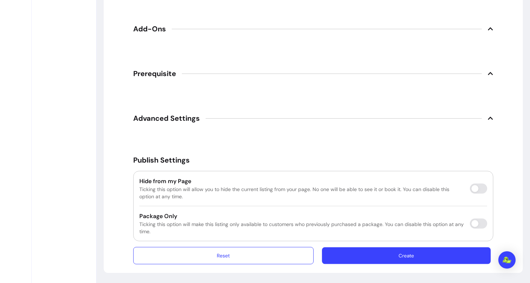
click at [384, 259] on button "Create" at bounding box center [406, 255] width 169 height 17
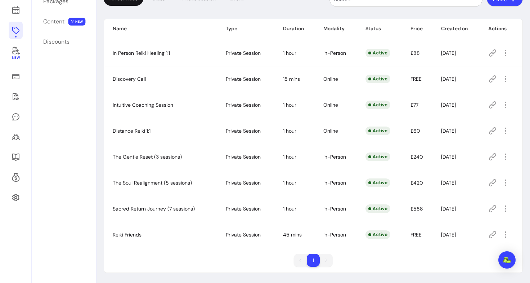
click at [491, 234] on icon at bounding box center [492, 234] width 7 height 7
click at [234, 12] on div "All Services Class Private Session Event Filters Name Type Duration Modality St…" at bounding box center [313, 129] width 419 height 287
click at [489, 234] on icon at bounding box center [492, 234] width 7 height 7
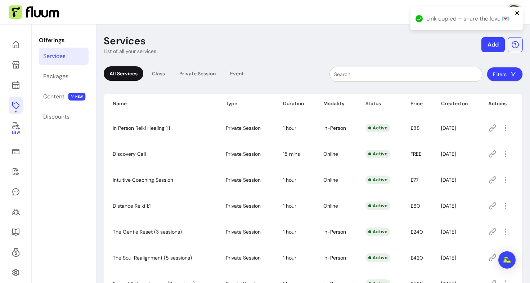
click at [517, 11] on icon "close" at bounding box center [517, 13] width 5 height 6
click at [11, 81] on link at bounding box center [16, 84] width 14 height 17
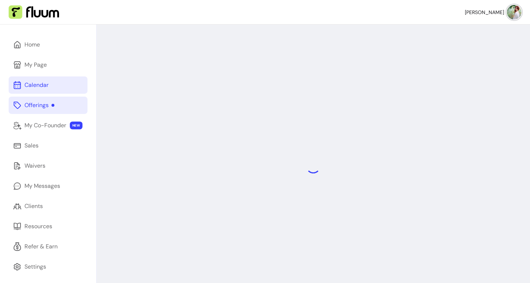
click at [46, 106] on div "Offerings" at bounding box center [39, 105] width 30 height 9
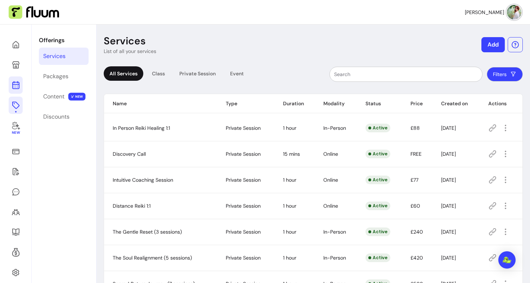
click at [18, 82] on icon at bounding box center [16, 56] width 122 height 103
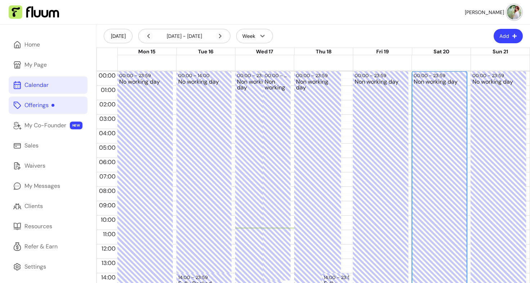
click at [438, 124] on div "Non working day" at bounding box center [440, 247] width 52 height 337
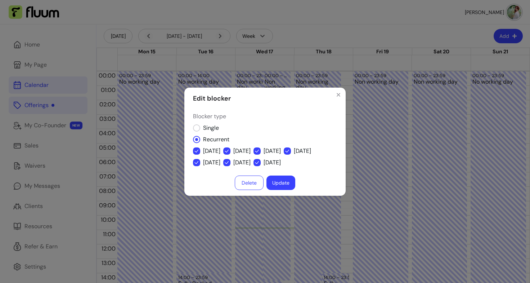
click at [281, 181] on button "Update" at bounding box center [281, 182] width 29 height 14
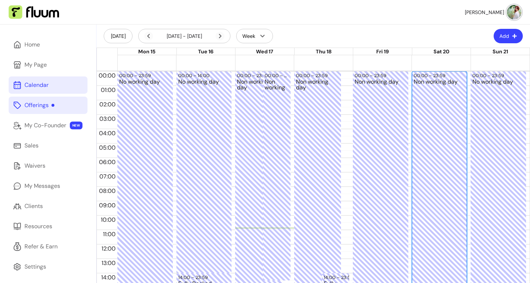
scroll to position [0, 0]
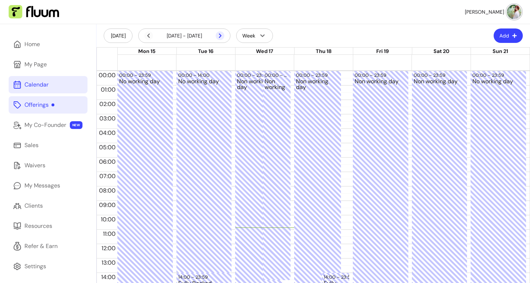
click at [221, 37] on icon at bounding box center [220, 35] width 9 height 9
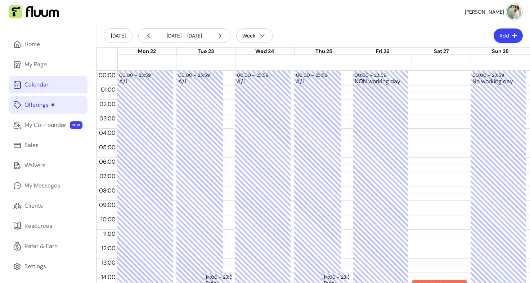
click at [221, 37] on icon at bounding box center [220, 35] width 9 height 9
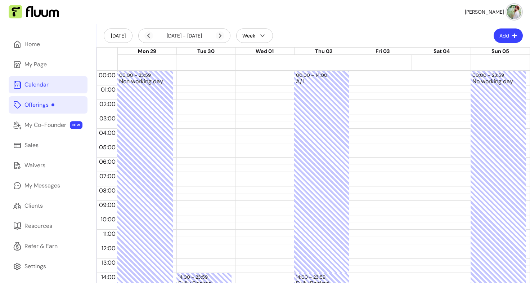
click at [43, 86] on div "Calendar" at bounding box center [36, 84] width 24 height 9
click at [35, 67] on div "My Page" at bounding box center [35, 64] width 22 height 9
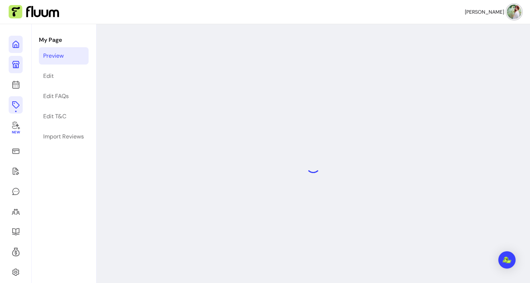
click at [14, 44] on icon at bounding box center [16, 44] width 9 height 9
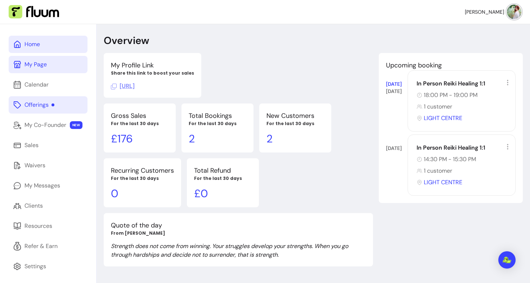
click at [122, 142] on p "£ 176" at bounding box center [140, 138] width 58 height 13
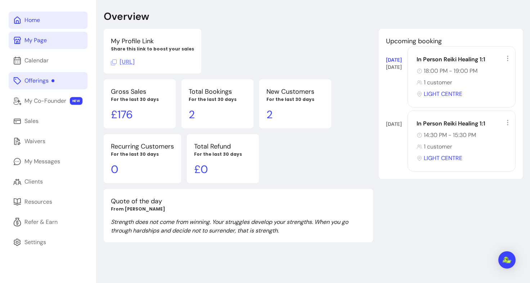
scroll to position [24, 0]
click at [48, 44] on link "My Page" at bounding box center [48, 40] width 79 height 17
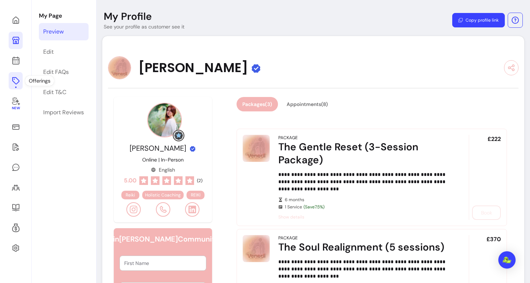
click at [13, 80] on icon at bounding box center [16, 80] width 9 height 9
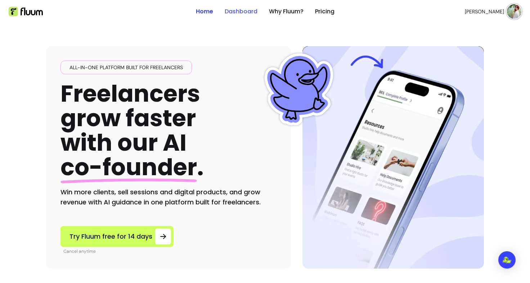
click at [239, 11] on link "Dashboard" at bounding box center [241, 11] width 33 height 9
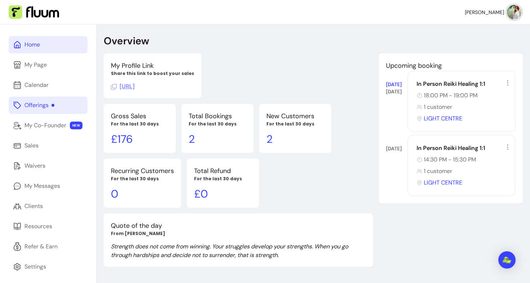
click at [42, 103] on div "Offerings" at bounding box center [39, 105] width 30 height 9
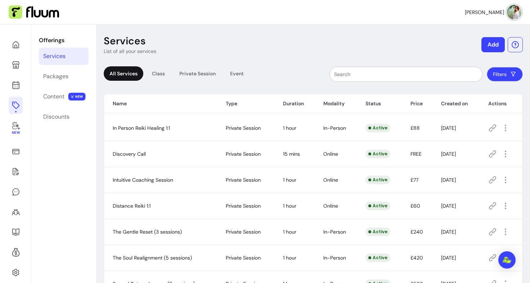
scroll to position [75, 0]
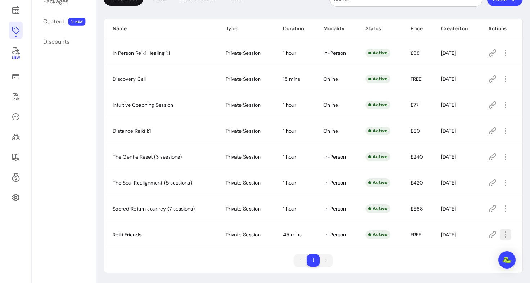
click at [500, 229] on button "button" at bounding box center [506, 235] width 12 height 12
click at [127, 233] on span "Reiki Friends" at bounding box center [127, 234] width 29 height 6
click at [225, 227] on td "Private Session" at bounding box center [245, 235] width 57 height 26
click at [226, 237] on span "Private Session" at bounding box center [243, 234] width 35 height 6
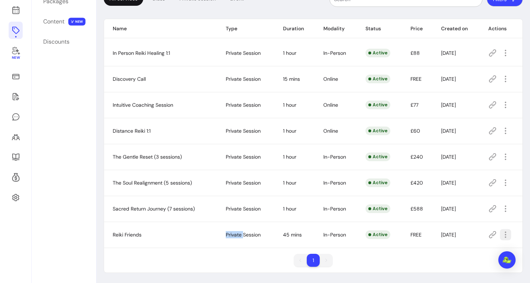
click at [501, 235] on icon "button" at bounding box center [505, 235] width 8 height 8
click at [357, 169] on td "Active" at bounding box center [379, 157] width 45 height 26
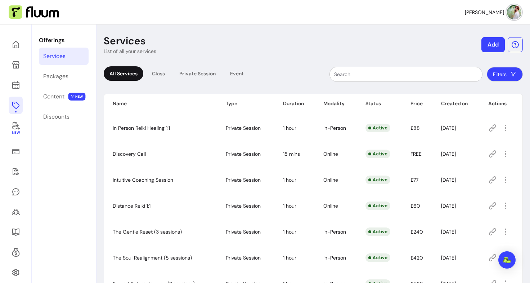
scroll to position [72, 0]
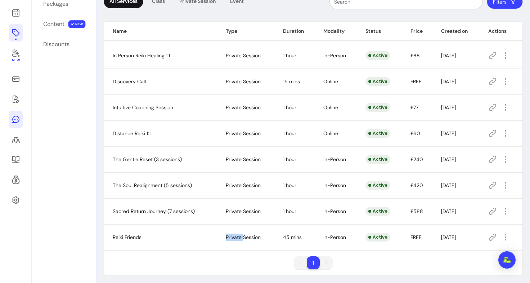
click at [14, 118] on icon at bounding box center [16, 119] width 9 height 9
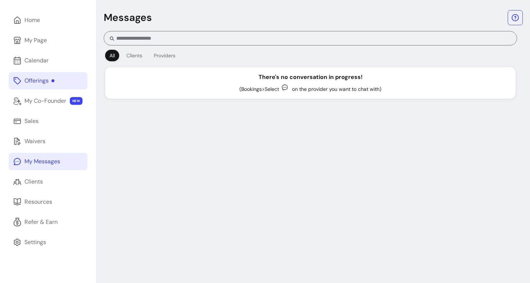
scroll to position [24, 0]
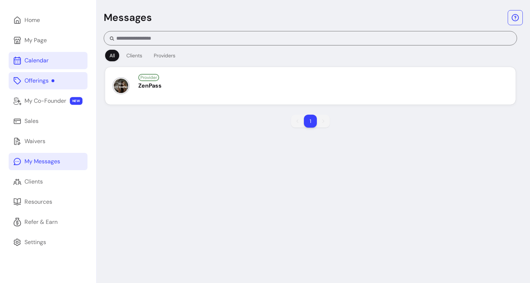
click at [48, 60] on div "Calendar" at bounding box center [36, 60] width 24 height 9
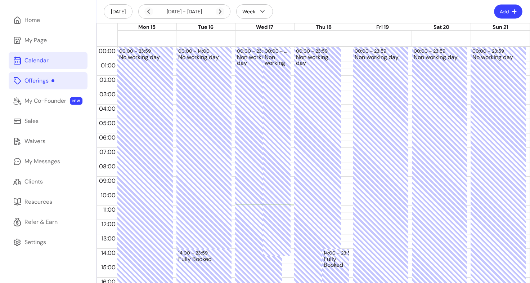
click at [501, 14] on button "Add" at bounding box center [508, 12] width 28 height 14
click at [482, 30] on span "Add Blocker" at bounding box center [485, 29] width 53 height 7
select select "*********"
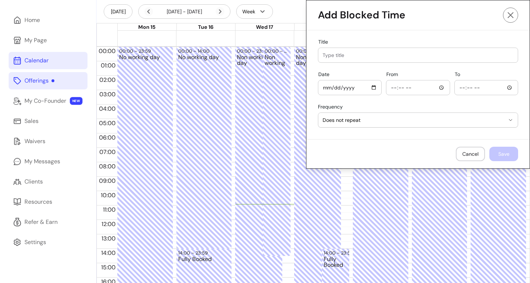
click at [378, 50] on div at bounding box center [418, 55] width 191 height 14
click at [369, 85] on input "Date" at bounding box center [350, 88] width 54 height 8
type input "[DATE]"
click at [434, 90] on input "From" at bounding box center [418, 88] width 54 height 8
click at [474, 89] on input "To" at bounding box center [486, 88] width 54 height 8
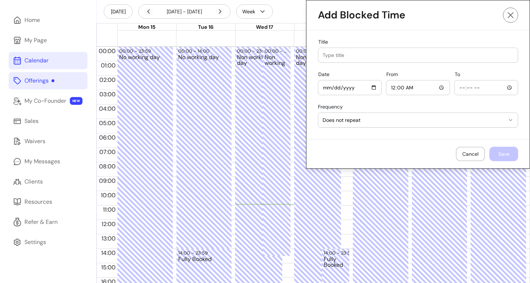
type input "00:00"
click at [474, 89] on input "To" at bounding box center [486, 88] width 54 height 8
click at [503, 86] on input "To" at bounding box center [486, 88] width 54 height 8
type input "23:58"
click at [417, 123] on span "Does not repeat" at bounding box center [414, 119] width 182 height 7
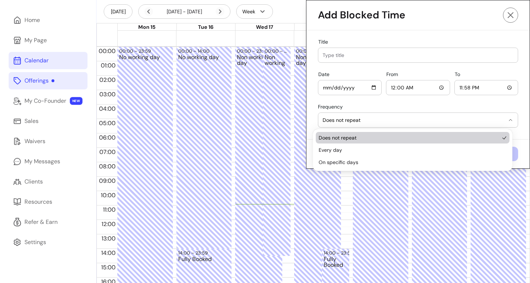
click at [389, 138] on span "Does not repeat" at bounding box center [409, 137] width 181 height 7
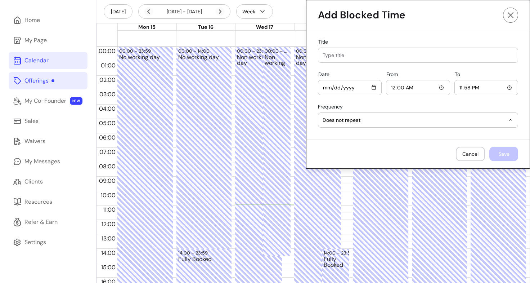
click at [445, 106] on div "**********" at bounding box center [418, 117] width 200 height 27
click at [406, 57] on input "Title" at bounding box center [418, 55] width 191 height 7
type input "NON WOKRING DAY"
click at [498, 153] on button "Save" at bounding box center [504, 154] width 28 height 14
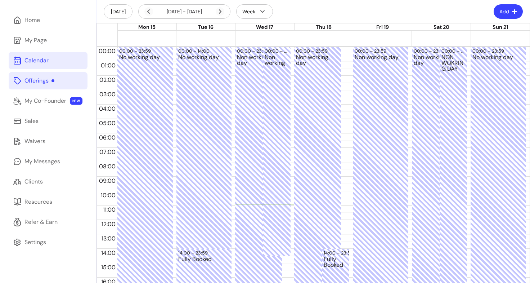
scroll to position [26, 0]
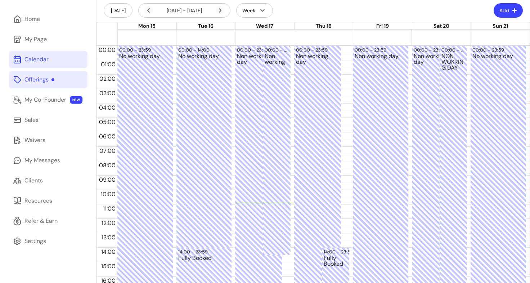
click at [36, 59] on div "Calendar" at bounding box center [36, 59] width 24 height 9
click at [38, 79] on div "Offerings" at bounding box center [39, 79] width 30 height 9
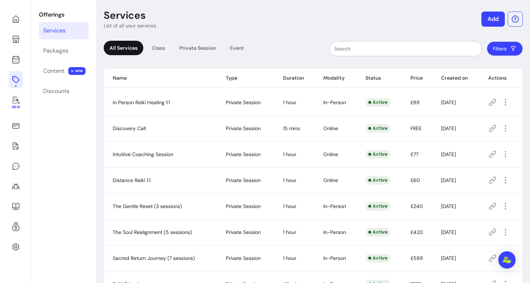
scroll to position [26, 0]
click at [12, 62] on icon at bounding box center [16, 59] width 9 height 9
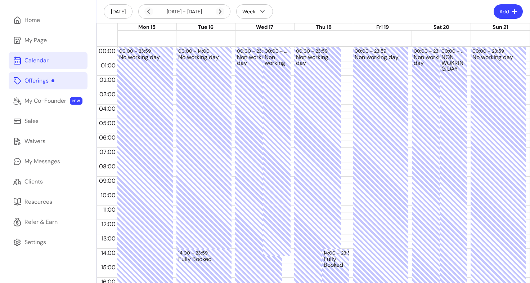
scroll to position [26, 0]
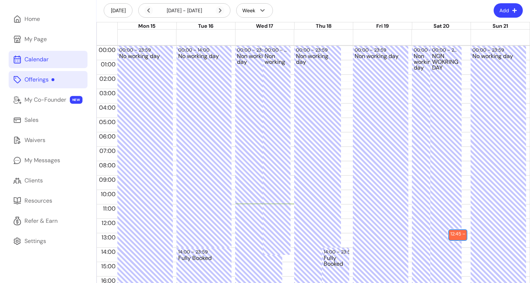
click at [456, 235] on div "12:45 – 13:30" at bounding box center [466, 233] width 30 height 7
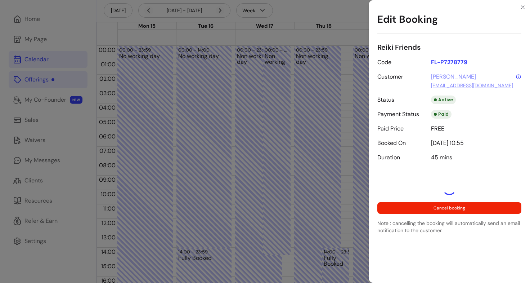
select select "**********"
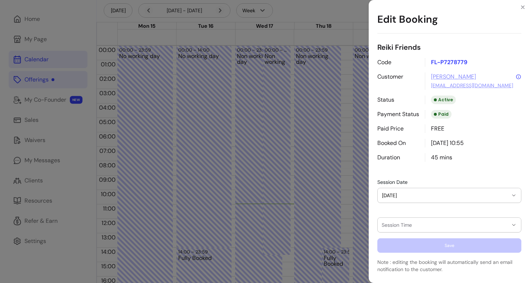
scroll to position [51, 0]
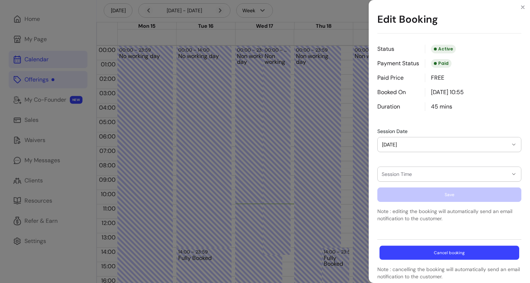
click at [452, 254] on button "Cancel booking" at bounding box center [450, 253] width 140 height 14
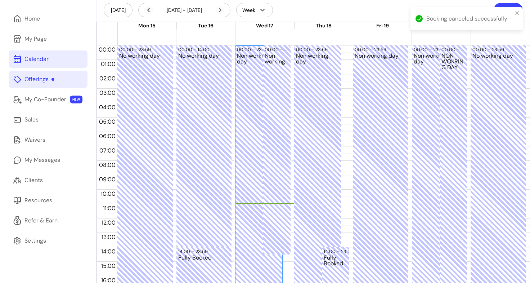
scroll to position [15, 0]
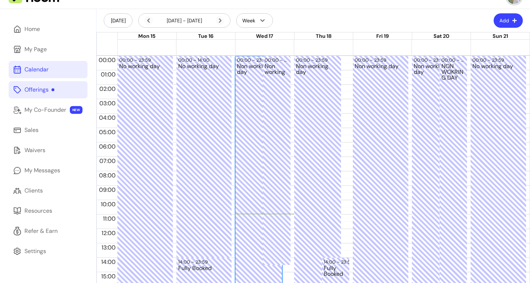
drag, startPoint x: 257, startPoint y: 165, endPoint x: 243, endPoint y: 209, distance: 45.4
click at [243, 209] on div "Non working day" at bounding box center [259, 231] width 44 height 337
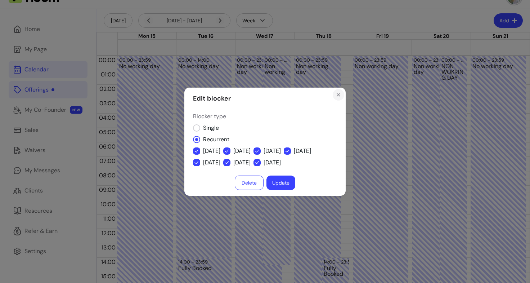
click at [341, 93] on icon "Close" at bounding box center [339, 95] width 6 height 6
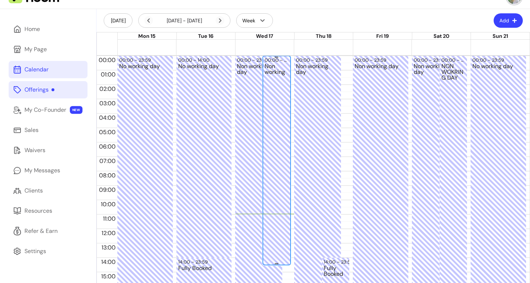
click at [287, 188] on div "00:00 – 14:30 Non working" at bounding box center [277, 160] width 28 height 209
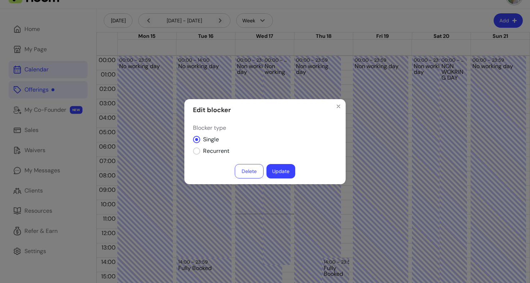
click at [311, 55] on div "Edit blocker Blocker type Single Recurrent Delete Update" at bounding box center [265, 141] width 530 height 283
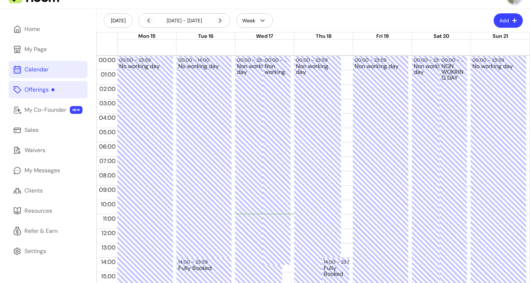
click at [50, 85] on link "Offerings" at bounding box center [48, 89] width 79 height 17
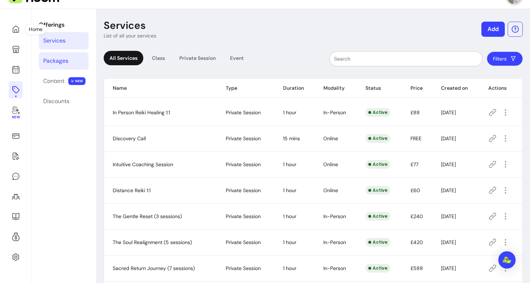
click at [62, 62] on div "Packages" at bounding box center [55, 61] width 25 height 9
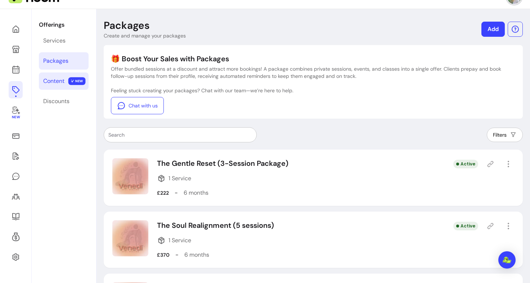
click at [59, 86] on link "Content NEW" at bounding box center [64, 80] width 50 height 17
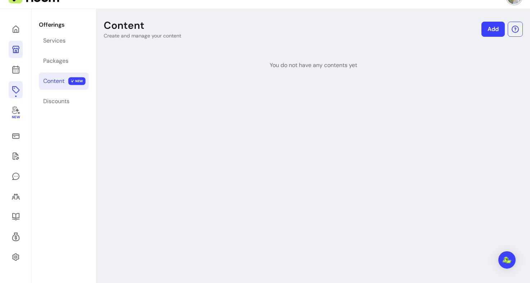
click at [15, 47] on icon at bounding box center [16, 49] width 9 height 9
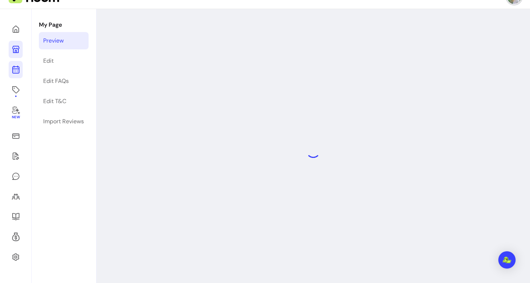
click at [18, 66] on icon at bounding box center [16, 41] width 122 height 103
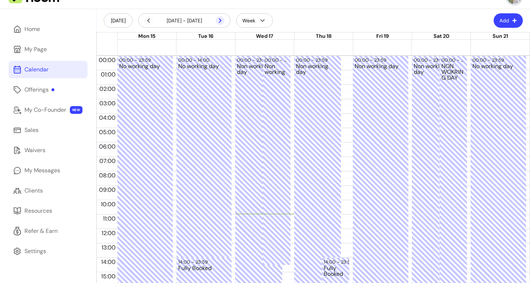
click at [222, 22] on icon at bounding box center [220, 20] width 9 height 9
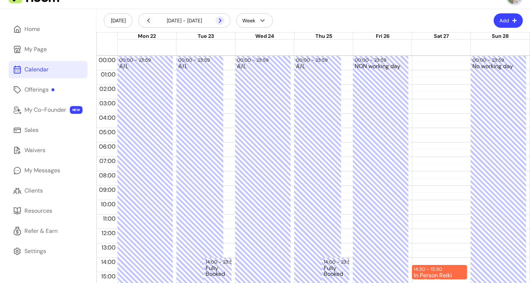
click at [222, 19] on icon at bounding box center [220, 20] width 9 height 9
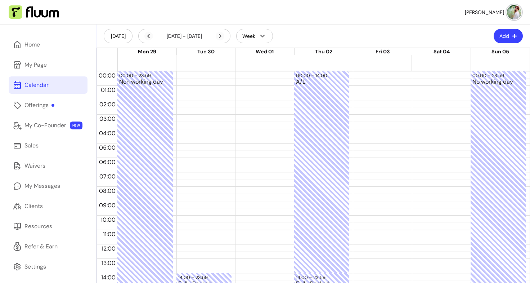
click at [426, 59] on div at bounding box center [324, 58] width 412 height 7
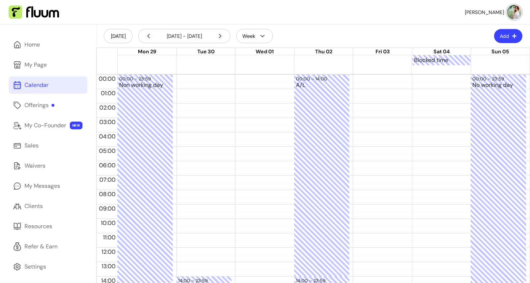
click at [508, 32] on button "Add" at bounding box center [508, 36] width 28 height 14
click at [440, 105] on div at bounding box center [439, 248] width 55 height 346
drag, startPoint x: 441, startPoint y: 64, endPoint x: 451, endPoint y: 172, distance: 108.8
click at [451, 172] on div "02:00 – 02:30 Blocked time" at bounding box center [439, 248] width 55 height 346
drag, startPoint x: 424, startPoint y: 62, endPoint x: 438, endPoint y: 65, distance: 14.9
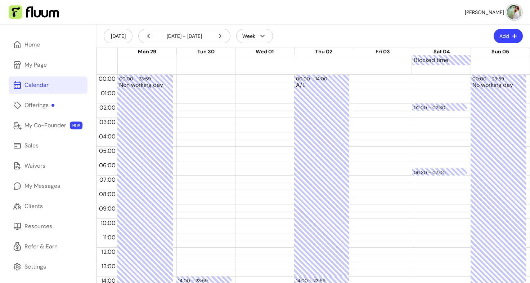
click at [438, 65] on div "Blocked time" at bounding box center [441, 60] width 59 height 10
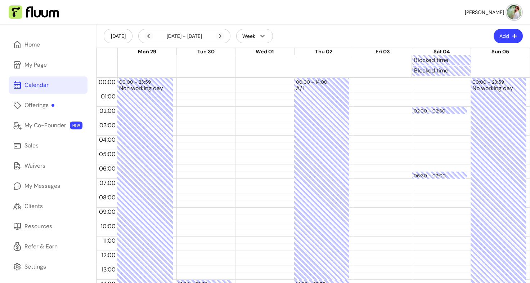
drag, startPoint x: 438, startPoint y: 111, endPoint x: 291, endPoint y: 22, distance: 171.6
click at [291, 22] on nav "[PERSON_NAME]" at bounding box center [265, 12] width 530 height 24
drag, startPoint x: 429, startPoint y: 112, endPoint x: 332, endPoint y: 15, distance: 137.0
click at [332, 15] on nav "[PERSON_NAME]" at bounding box center [265, 12] width 530 height 24
drag, startPoint x: 431, startPoint y: 112, endPoint x: 347, endPoint y: 15, distance: 128.4
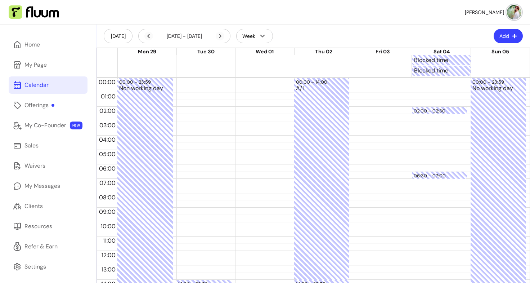
click at [347, 15] on nav "[PERSON_NAME]" at bounding box center [265, 12] width 530 height 24
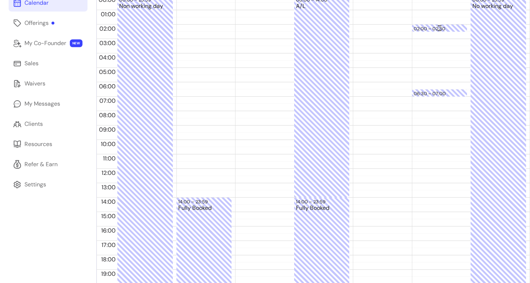
scroll to position [87, 0]
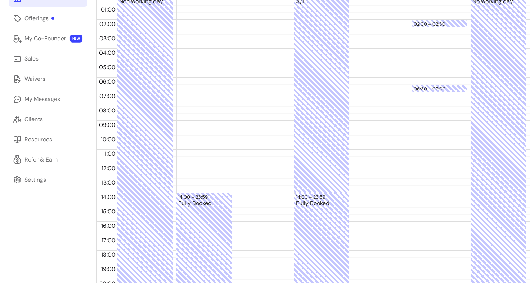
drag, startPoint x: 446, startPoint y: 89, endPoint x: 429, endPoint y: 43, distance: 48.7
click at [429, 43] on div "02:00 – 02:30 Blocked time 06:30 – 07:00 Blocked time" at bounding box center [439, 164] width 55 height 346
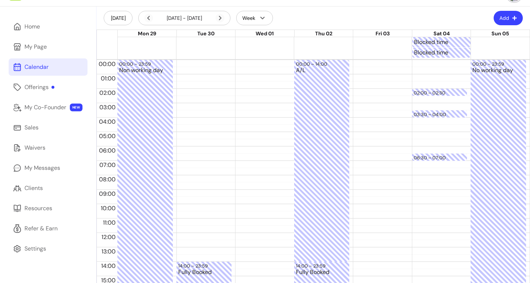
scroll to position [17, 0]
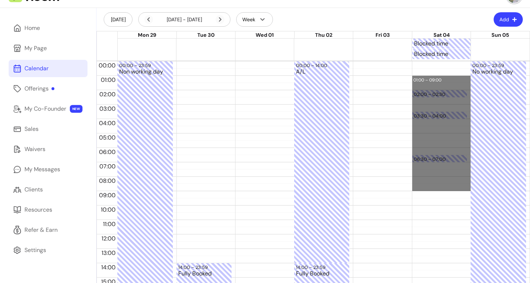
drag, startPoint x: 427, startPoint y: 70, endPoint x: 438, endPoint y: 190, distance: 120.8
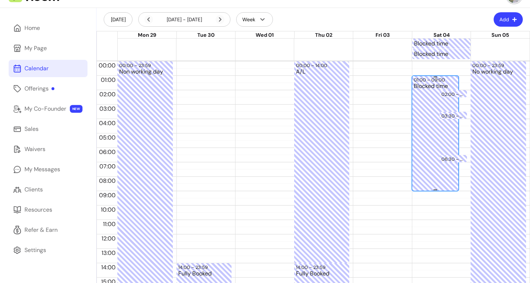
click at [431, 109] on div "Blocked time" at bounding box center [436, 140] width 44 height 114
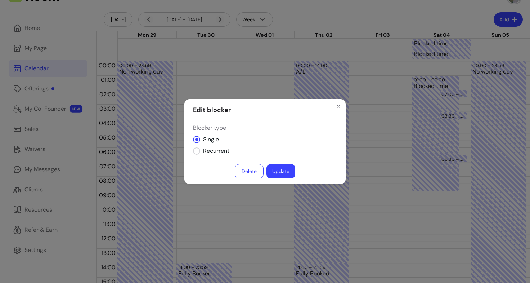
click at [253, 172] on button "Delete" at bounding box center [249, 171] width 29 height 14
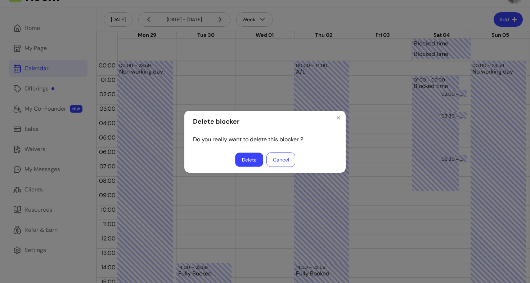
click at [246, 162] on button "Delete" at bounding box center [249, 159] width 28 height 14
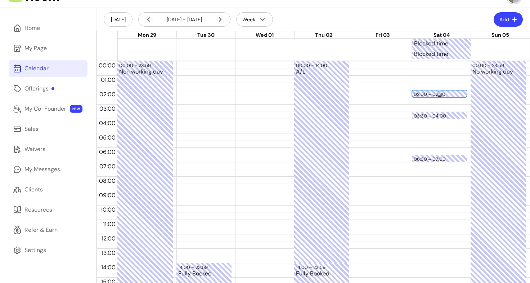
click at [447, 96] on div at bounding box center [440, 95] width 52 height 1
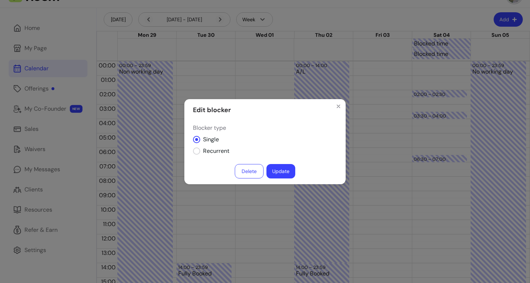
click at [245, 175] on button "Delete" at bounding box center [249, 171] width 29 height 14
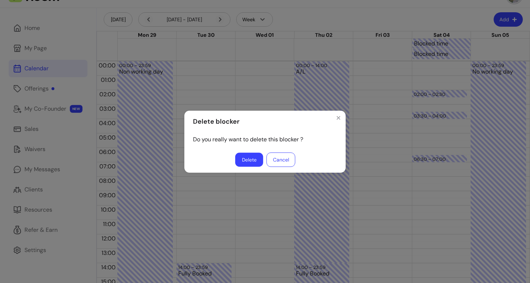
click at [246, 160] on button "Delete" at bounding box center [249, 159] width 28 height 14
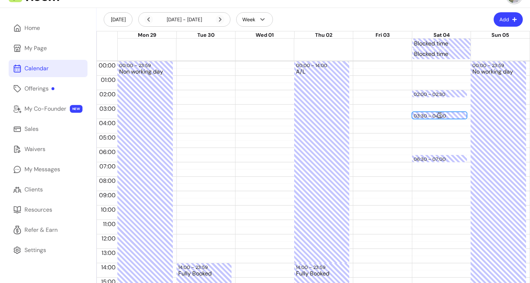
click at [421, 113] on div at bounding box center [440, 112] width 52 height 1
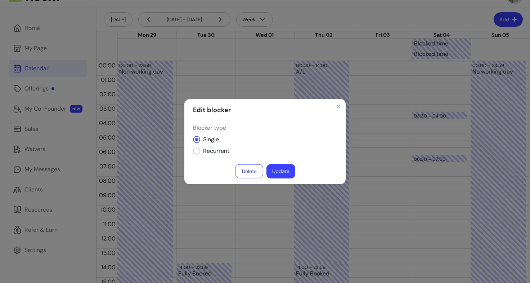
click at [249, 169] on button "Delete" at bounding box center [249, 171] width 28 height 14
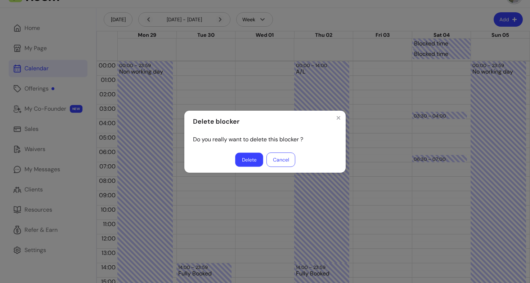
click at [250, 161] on button "Delete" at bounding box center [249, 159] width 28 height 14
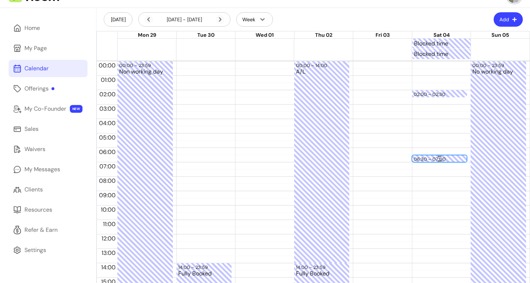
click at [448, 158] on div "06:30 – 07:00" at bounding box center [440, 159] width 52 height 7
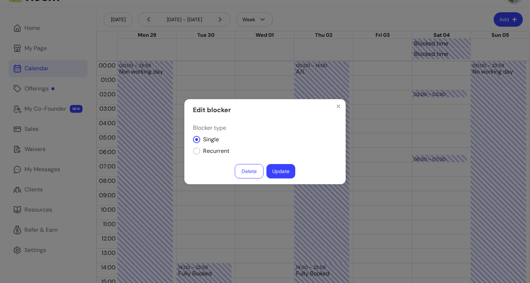
click at [256, 169] on button "Delete" at bounding box center [249, 171] width 29 height 14
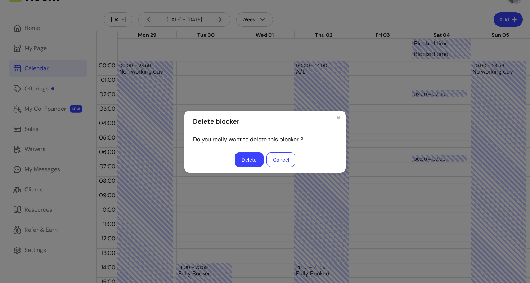
click at [249, 161] on button "Delete" at bounding box center [249, 159] width 29 height 14
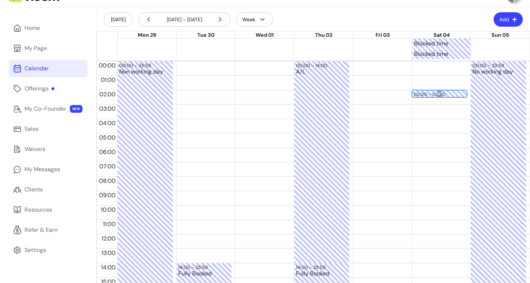
click at [427, 91] on div at bounding box center [440, 91] width 52 height 1
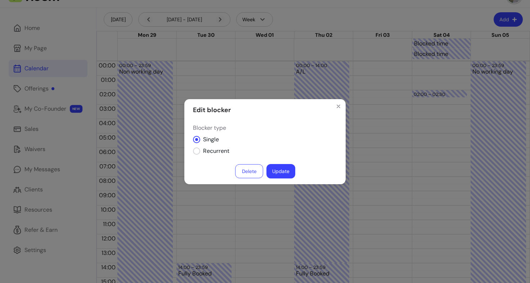
click at [244, 176] on button "Delete" at bounding box center [249, 171] width 28 height 14
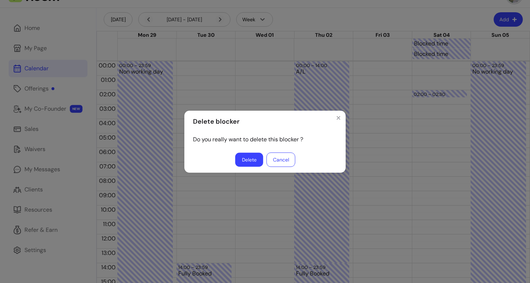
click at [246, 161] on button "Delete" at bounding box center [249, 159] width 28 height 14
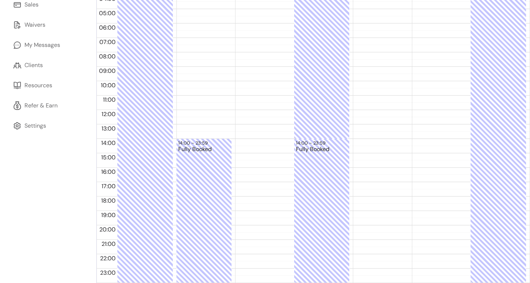
scroll to position [0, 0]
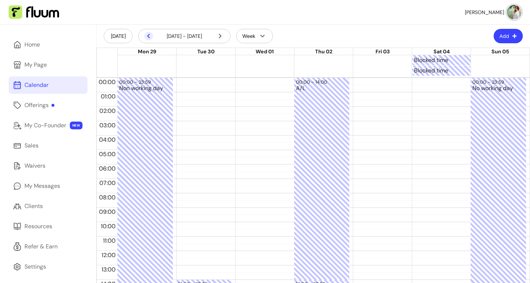
click at [147, 34] on icon at bounding box center [148, 36] width 9 height 9
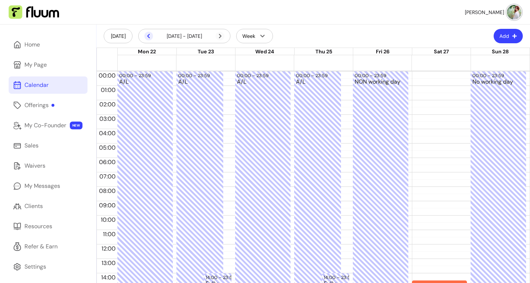
click at [148, 36] on icon at bounding box center [148, 36] width 3 height 4
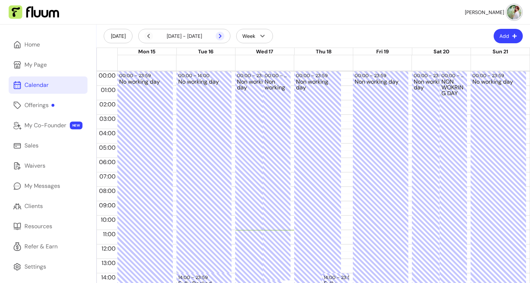
click at [219, 33] on icon at bounding box center [220, 36] width 9 height 9
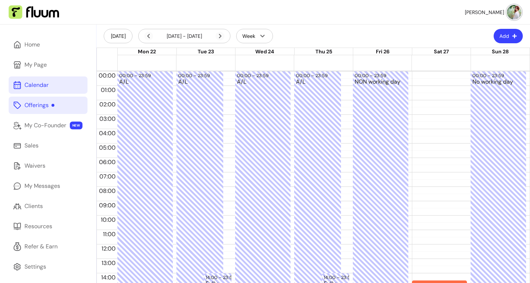
click at [50, 106] on div "Offerings" at bounding box center [39, 105] width 30 height 9
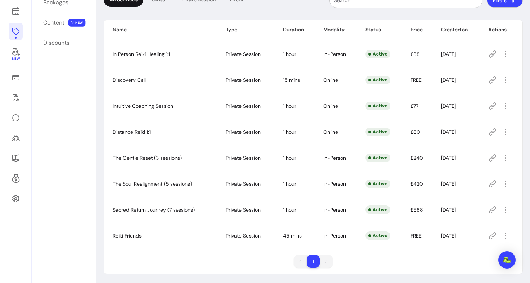
scroll to position [73, 0]
